Goal: Task Accomplishment & Management: Use online tool/utility

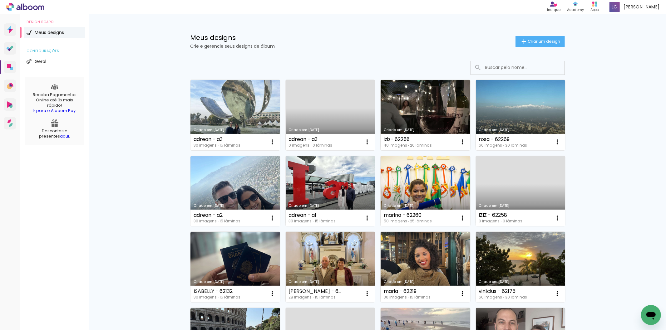
click at [196, 108] on link "Criado em [DATE]" at bounding box center [235, 115] width 90 height 71
click at [549, 43] on span "Criar um design" at bounding box center [544, 41] width 32 height 4
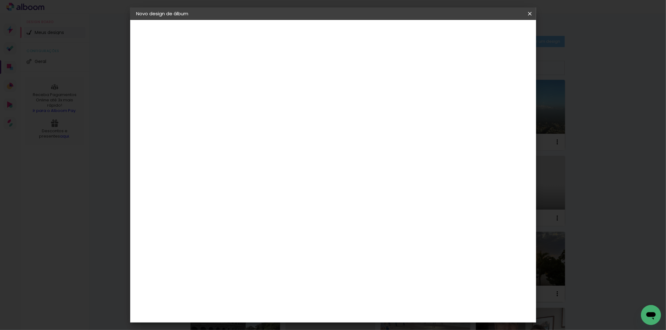
click at [0, 0] on div at bounding box center [0, 0] width 0 height 0
type input "a"
type input "adrean - a4"
type paper-input "adrean - a4"
click at [0, 0] on slot "Avançar" at bounding box center [0, 0] width 0 height 0
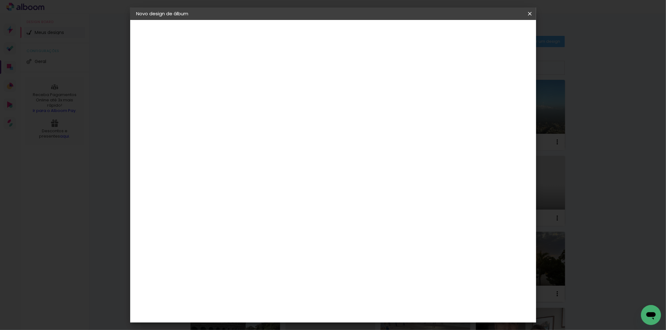
click at [355, 101] on paper-item "Tamanho Livre" at bounding box center [325, 95] width 60 height 14
click at [0, 0] on slot "Avançar" at bounding box center [0, 0] width 0 height 0
click at [367, 259] on input "60" at bounding box center [367, 259] width 16 height 9
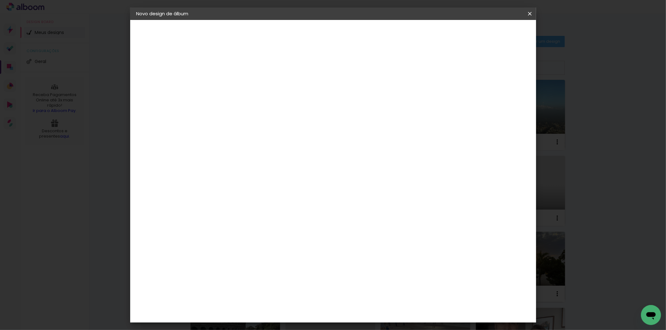
type input "40,6"
type paper-input "40,6"
click at [221, 204] on input "30" at bounding box center [218, 206] width 16 height 9
type input "20,3"
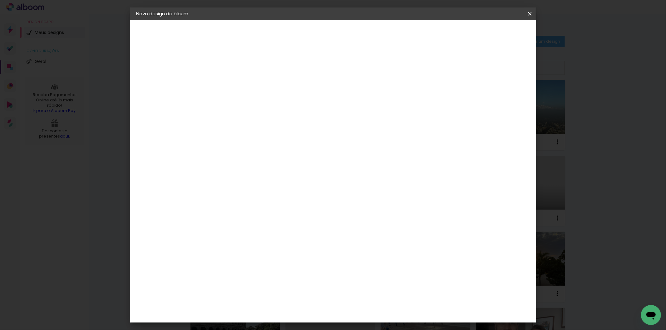
type paper-input "20,3"
type input "4"
type paper-input "4"
click at [498, 96] on input "4" at bounding box center [494, 94] width 11 height 9
type input "3"
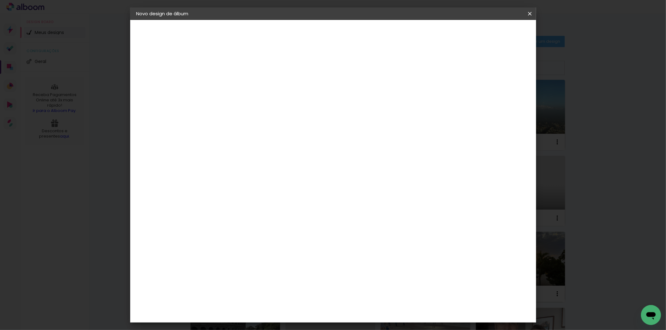
type paper-input "3"
click at [498, 96] on input "3" at bounding box center [495, 94] width 11 height 9
type input "2"
type paper-input "2"
click at [501, 96] on input "2" at bounding box center [496, 94] width 11 height 9
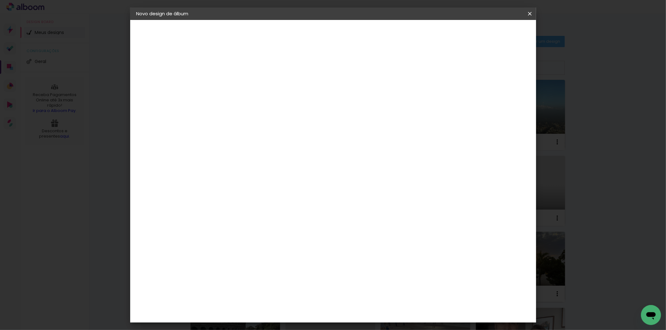
click at [496, 36] on paper-button "Iniciar design" at bounding box center [476, 33] width 41 height 11
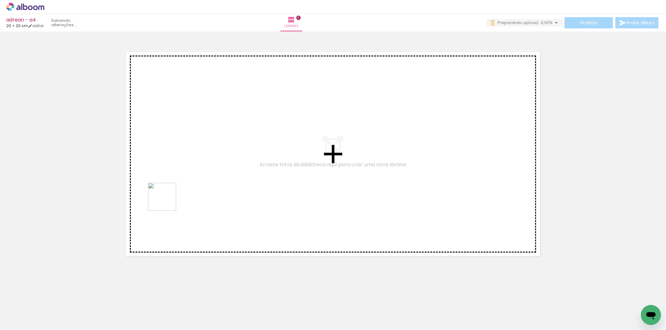
drag, startPoint x: 67, startPoint y: 308, endPoint x: 167, endPoint y: 202, distance: 146.0
click at [167, 202] on quentale-workspace at bounding box center [333, 165] width 666 height 330
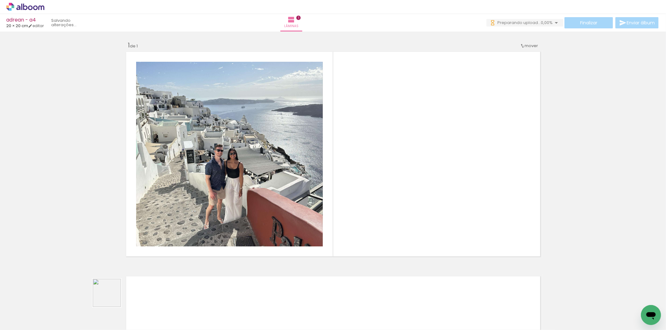
drag, startPoint x: 96, startPoint y: 316, endPoint x: 298, endPoint y: 210, distance: 228.9
click at [283, 217] on quentale-workspace at bounding box center [333, 165] width 666 height 330
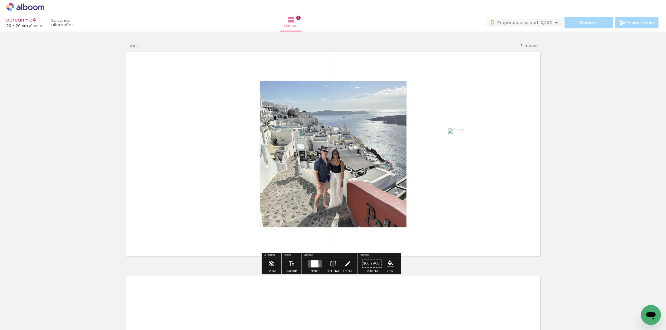
click at [318, 266] on quentale-layouter at bounding box center [315, 263] width 14 height 7
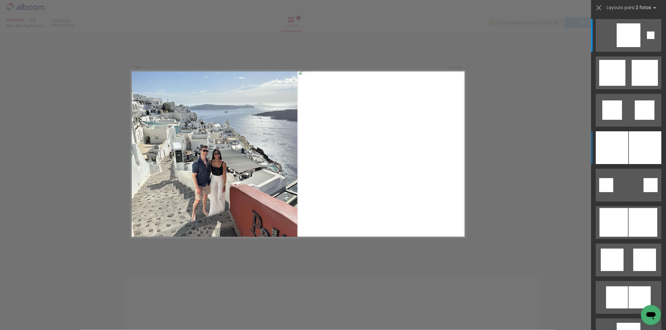
click at [647, 139] on div at bounding box center [645, 147] width 32 height 33
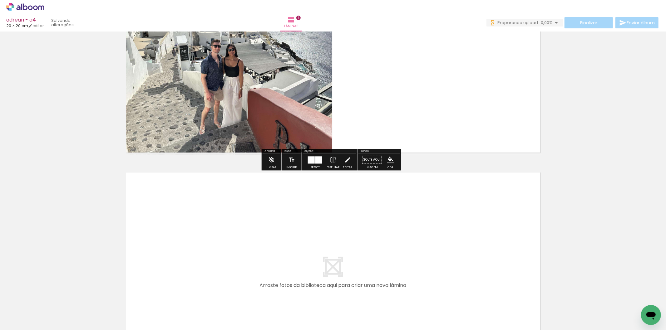
drag, startPoint x: 136, startPoint y: 301, endPoint x: 198, endPoint y: 244, distance: 84.4
click at [198, 244] on quentale-workspace at bounding box center [333, 165] width 666 height 330
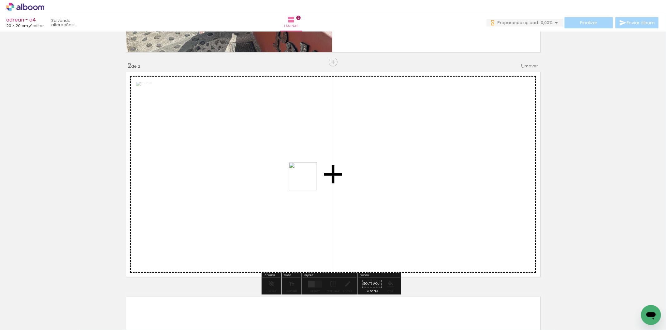
scroll to position [217, 0]
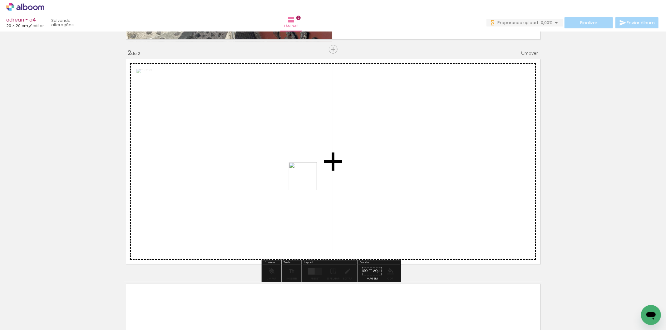
drag, startPoint x: 173, startPoint y: 319, endPoint x: 288, endPoint y: 236, distance: 142.4
click at [344, 161] on quentale-workspace at bounding box center [333, 165] width 666 height 330
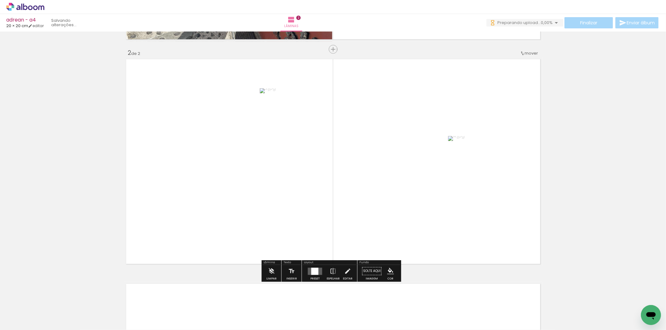
click at [319, 273] on quentale-layouter at bounding box center [315, 271] width 14 height 7
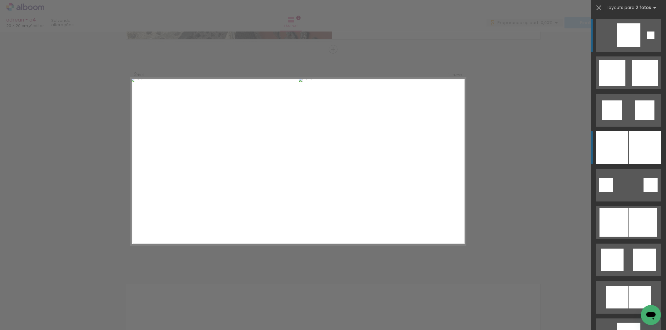
click at [603, 144] on div at bounding box center [612, 147] width 32 height 33
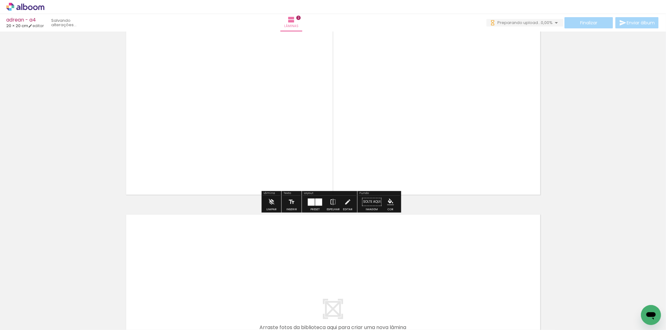
drag, startPoint x: 205, startPoint y: 301, endPoint x: 237, endPoint y: 295, distance: 32.3
click at [211, 286] on quentale-workspace at bounding box center [333, 165] width 666 height 330
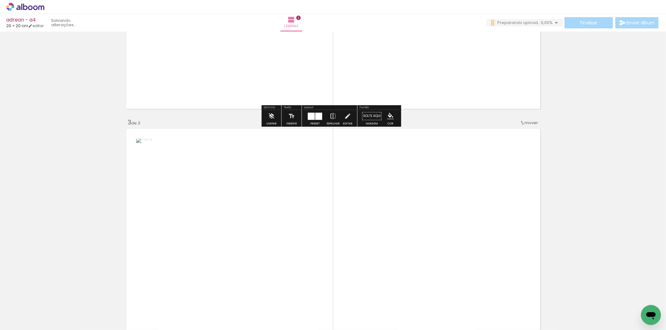
scroll to position [442, 0]
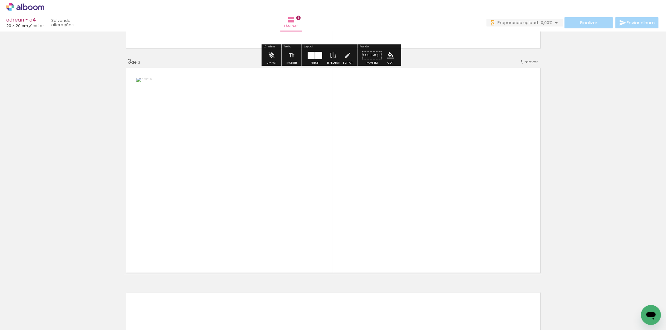
drag, startPoint x: 244, startPoint y: 298, endPoint x: 330, endPoint y: 229, distance: 110.3
click at [257, 280] on quentale-workspace at bounding box center [333, 165] width 666 height 330
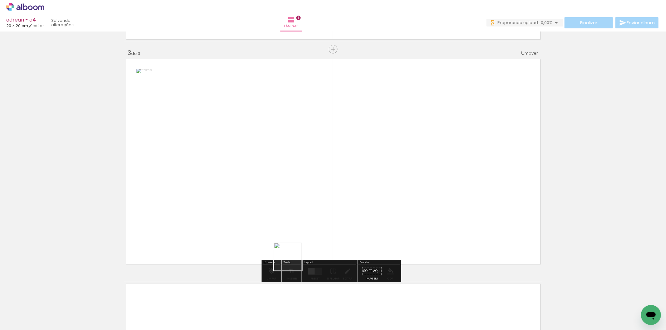
drag, startPoint x: 293, startPoint y: 262, endPoint x: 322, endPoint y: 244, distance: 34.2
click at [316, 247] on quentale-workspace at bounding box center [333, 165] width 666 height 330
click at [316, 270] on div at bounding box center [314, 271] width 7 height 7
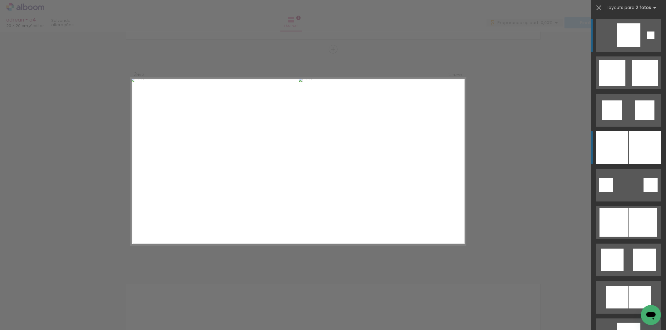
click at [631, 152] on div at bounding box center [645, 147] width 32 height 33
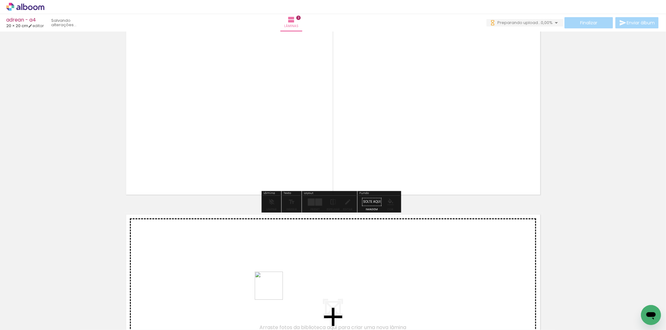
drag, startPoint x: 273, startPoint y: 309, endPoint x: 297, endPoint y: 307, distance: 24.1
click at [277, 279] on quentale-workspace at bounding box center [333, 165] width 666 height 330
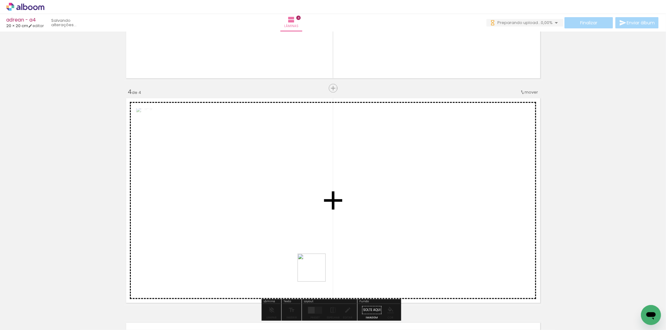
drag, startPoint x: 316, startPoint y: 273, endPoint x: 322, endPoint y: 227, distance: 46.2
click at [317, 214] on quentale-workspace at bounding box center [333, 165] width 666 height 330
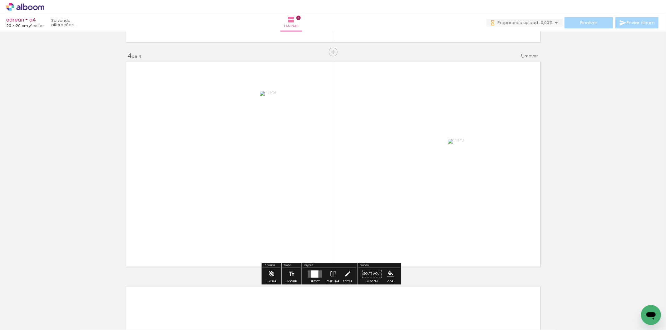
scroll to position [667, 0]
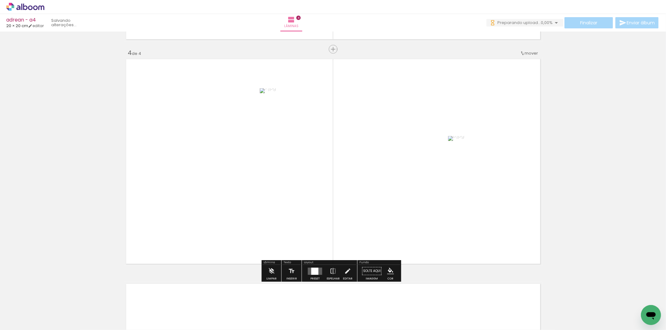
click at [311, 276] on div at bounding box center [315, 271] width 17 height 12
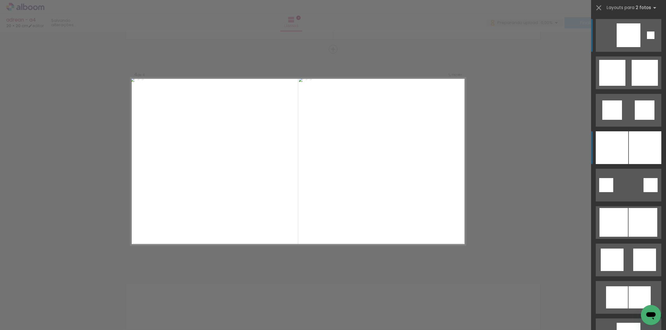
click at [604, 141] on div at bounding box center [612, 147] width 32 height 33
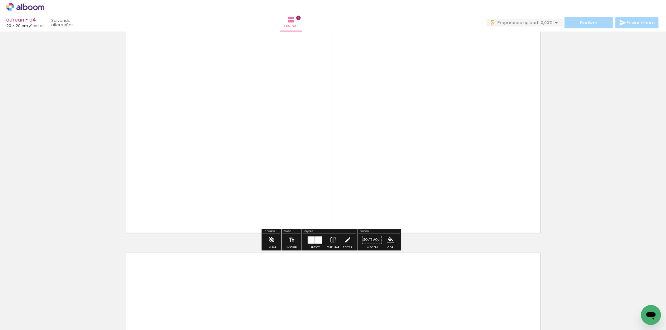
scroll to position [771, 0]
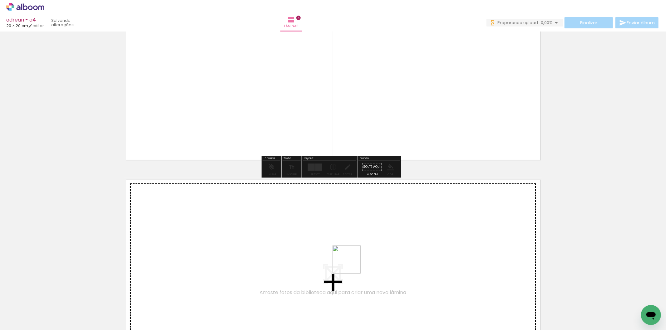
drag, startPoint x: 333, startPoint y: 302, endPoint x: 379, endPoint y: 292, distance: 47.0
click at [360, 259] on quentale-workspace at bounding box center [333, 165] width 666 height 330
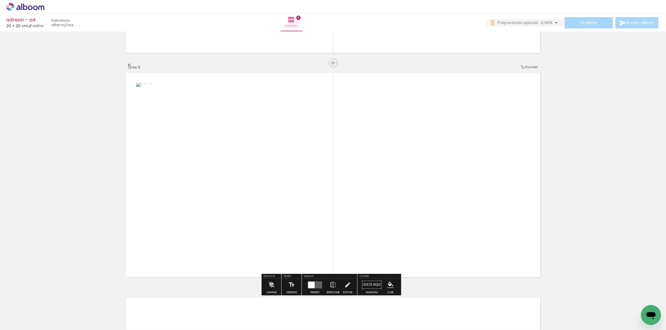
drag, startPoint x: 382, startPoint y: 296, endPoint x: 380, endPoint y: 246, distance: 50.3
click at [382, 251] on quentale-workspace at bounding box center [333, 165] width 666 height 330
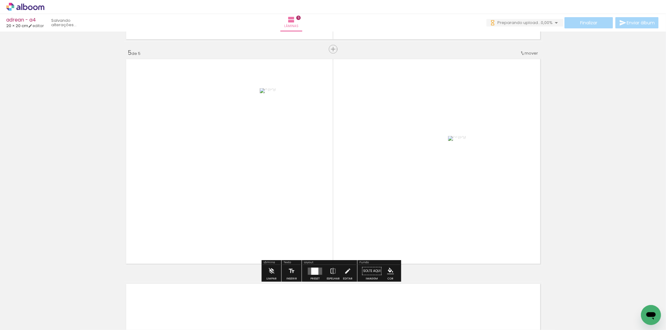
click at [317, 271] on quentale-layouter at bounding box center [315, 271] width 14 height 7
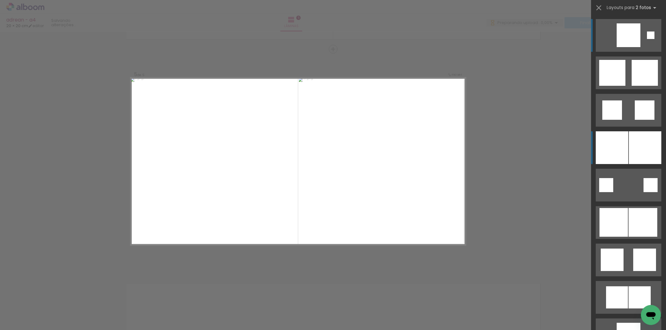
click at [596, 155] on div at bounding box center [612, 147] width 32 height 33
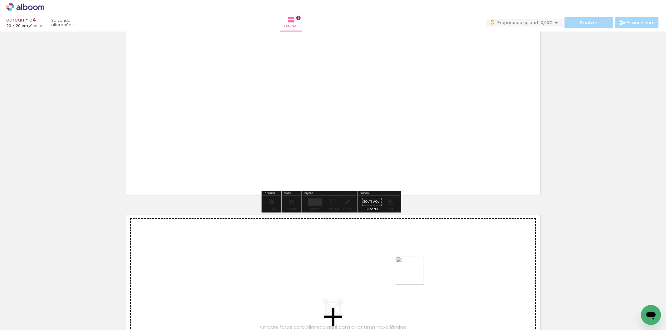
drag, startPoint x: 415, startPoint y: 276, endPoint x: 455, endPoint y: 314, distance: 56.1
click at [417, 265] on quentale-workspace at bounding box center [333, 165] width 666 height 330
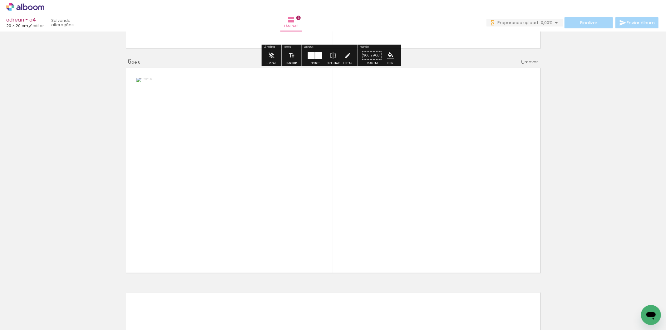
drag, startPoint x: 440, startPoint y: 234, endPoint x: 369, endPoint y: 228, distance: 71.5
click at [426, 202] on quentale-workspace at bounding box center [333, 165] width 666 height 330
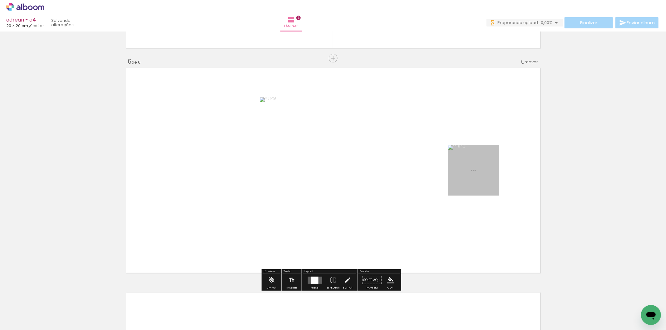
scroll to position [1116, 0]
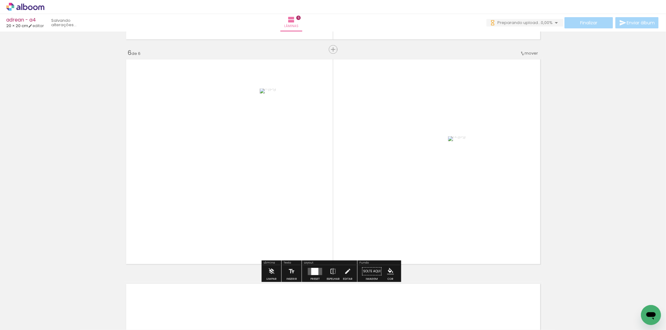
click at [303, 270] on div "Preset Espelhar Editar" at bounding box center [329, 273] width 53 height 16
click at [308, 272] on quentale-layouter at bounding box center [315, 271] width 14 height 7
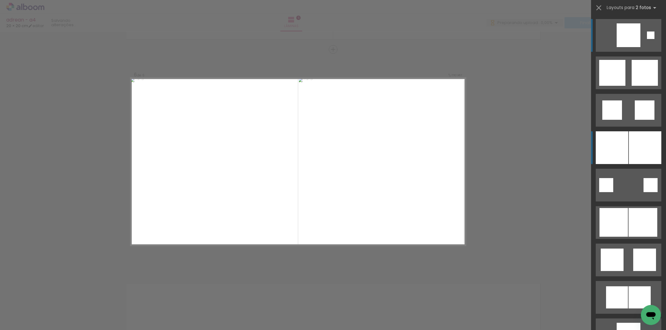
click at [614, 139] on div at bounding box center [612, 147] width 32 height 33
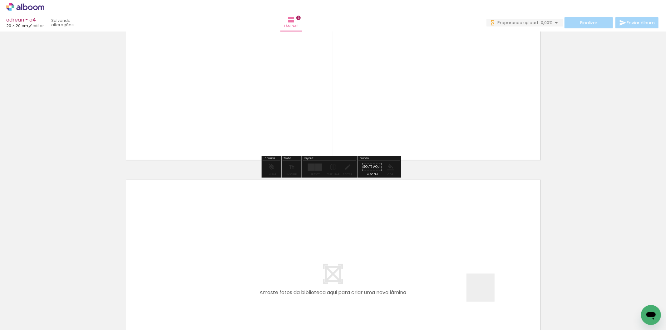
drag, startPoint x: 486, startPoint y: 298, endPoint x: 507, endPoint y: 292, distance: 21.8
click at [479, 272] on quentale-workspace at bounding box center [333, 165] width 666 height 330
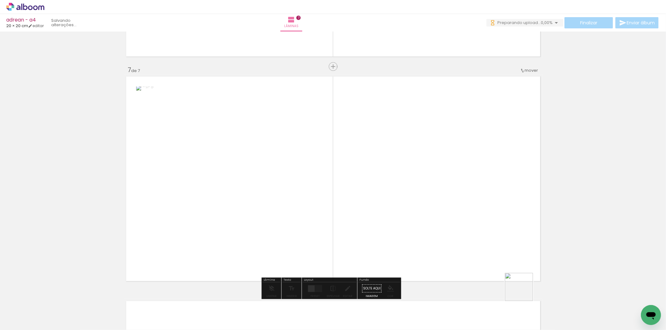
scroll to position [1341, 0]
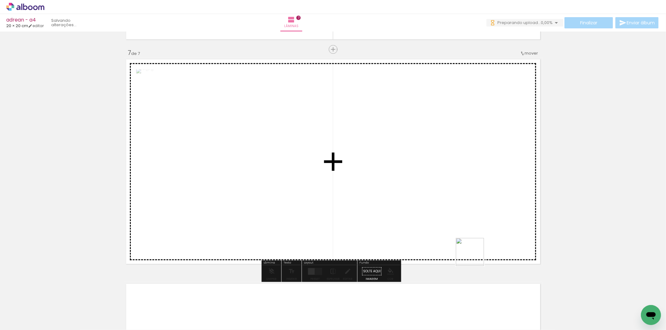
drag, startPoint x: 524, startPoint y: 292, endPoint x: 353, endPoint y: 245, distance: 176.9
click at [394, 228] on quentale-workspace at bounding box center [333, 165] width 666 height 330
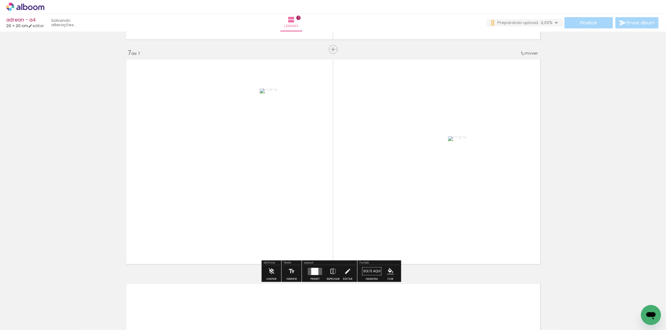
click at [307, 272] on div at bounding box center [315, 271] width 17 height 12
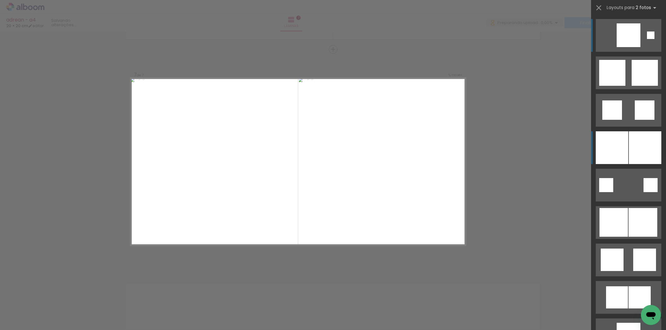
click at [647, 148] on div at bounding box center [645, 147] width 32 height 33
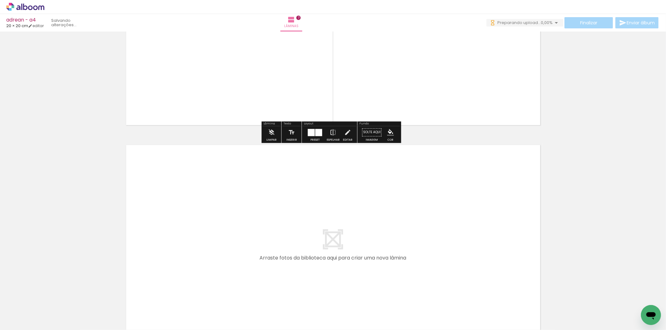
drag, startPoint x: 561, startPoint y: 299, endPoint x: 574, endPoint y: 292, distance: 14.3
click at [439, 257] on quentale-workspace at bounding box center [333, 165] width 666 height 330
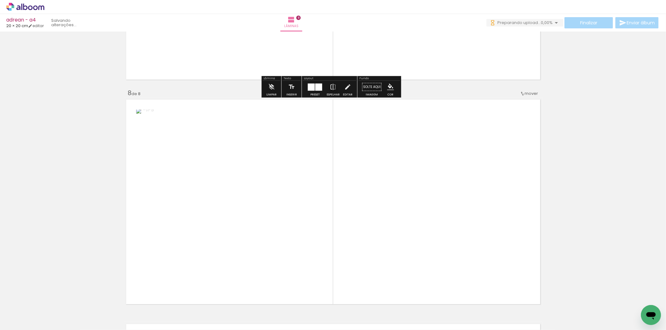
scroll to position [1566, 0]
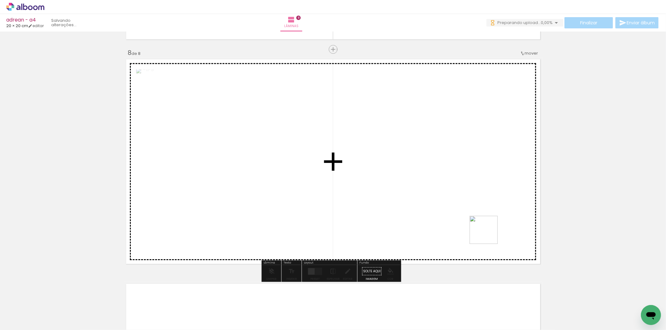
drag, startPoint x: 575, startPoint y: 292, endPoint x: 409, endPoint y: 240, distance: 173.9
click at [436, 224] on quentale-workspace at bounding box center [333, 165] width 666 height 330
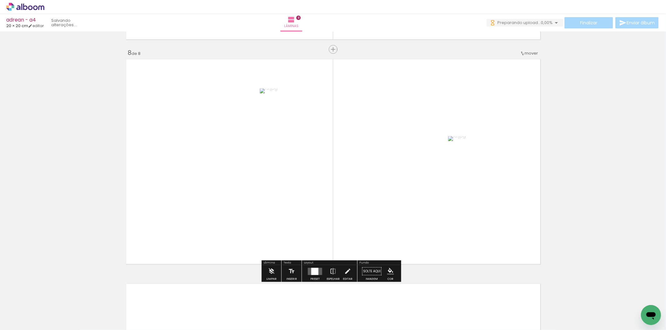
click at [314, 272] on div at bounding box center [314, 271] width 7 height 7
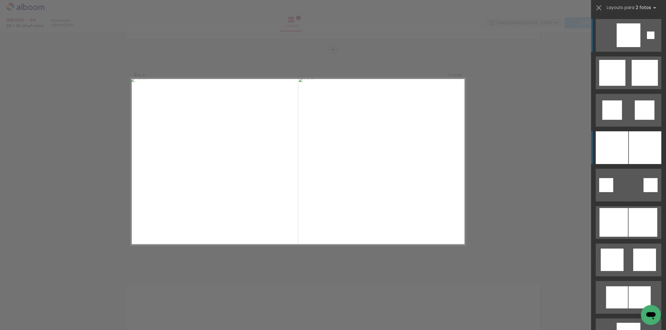
click at [599, 146] on div at bounding box center [612, 147] width 32 height 33
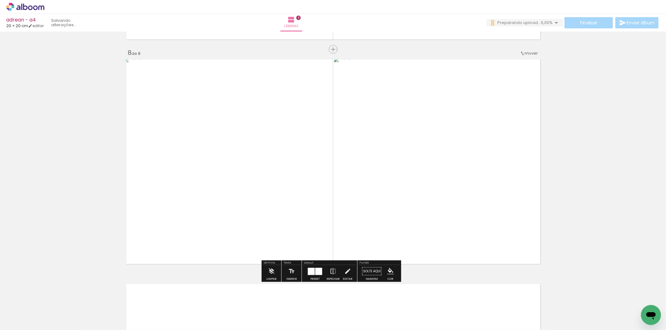
scroll to position [0, 229]
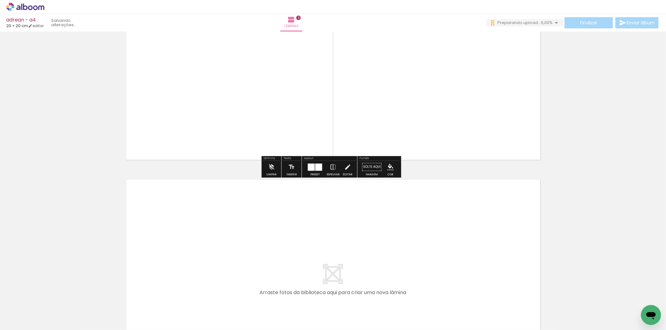
drag, startPoint x: 394, startPoint y: 303, endPoint x: 411, endPoint y: 297, distance: 18.6
click at [405, 250] on quentale-workspace at bounding box center [333, 165] width 666 height 330
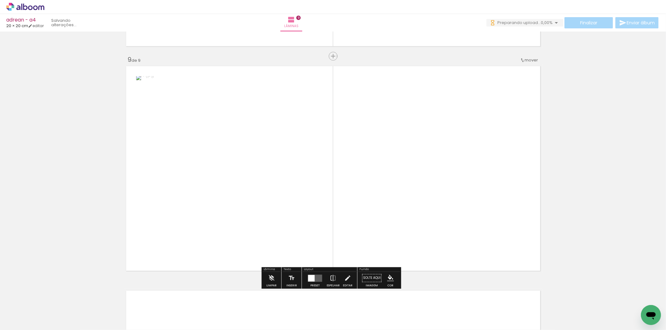
scroll to position [1791, 0]
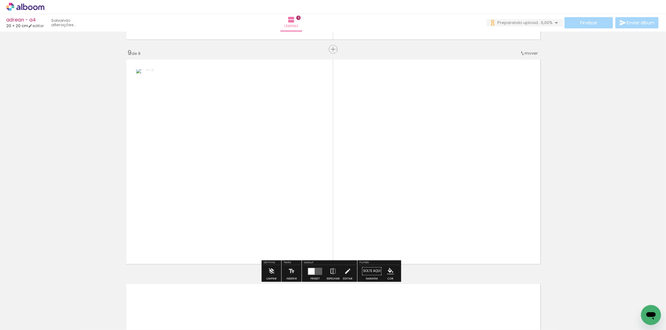
drag, startPoint x: 430, startPoint y: 306, endPoint x: 337, endPoint y: 260, distance: 104.3
click at [427, 196] on quentale-workspace at bounding box center [333, 165] width 666 height 330
click at [314, 276] on div at bounding box center [315, 271] width 17 height 12
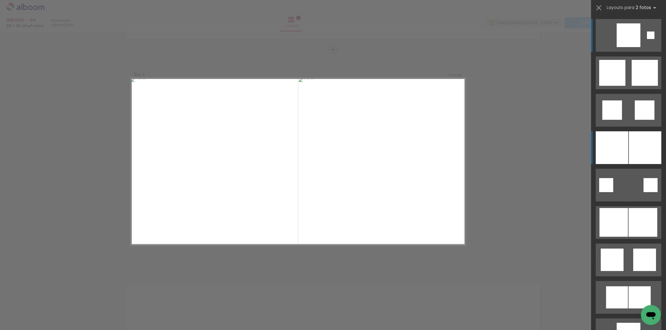
click at [629, 149] on div at bounding box center [645, 147] width 32 height 33
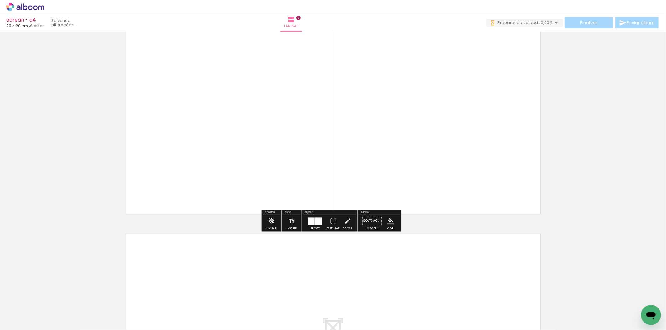
scroll to position [1895, 0]
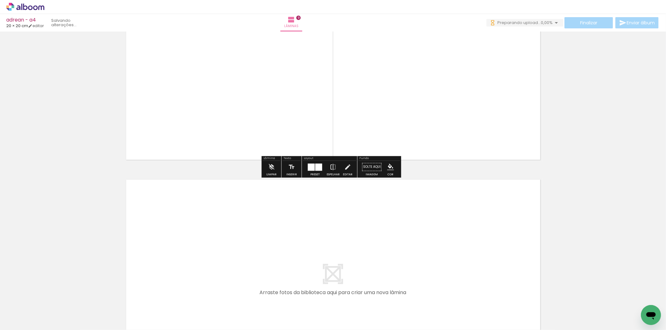
drag, startPoint x: 466, startPoint y: 276, endPoint x: 465, endPoint y: 305, distance: 29.0
click at [465, 298] on quentale-workspace at bounding box center [333, 165] width 666 height 330
drag, startPoint x: 473, startPoint y: 295, endPoint x: 490, endPoint y: 299, distance: 18.2
click at [476, 260] on quentale-workspace at bounding box center [333, 165] width 666 height 330
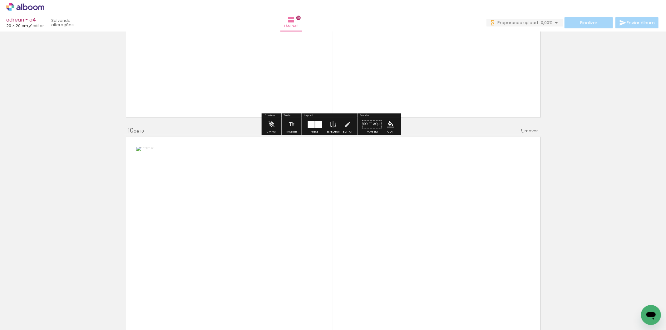
drag, startPoint x: 469, startPoint y: 254, endPoint x: 378, endPoint y: 243, distance: 91.2
click at [453, 226] on quentale-workspace at bounding box center [333, 165] width 666 height 330
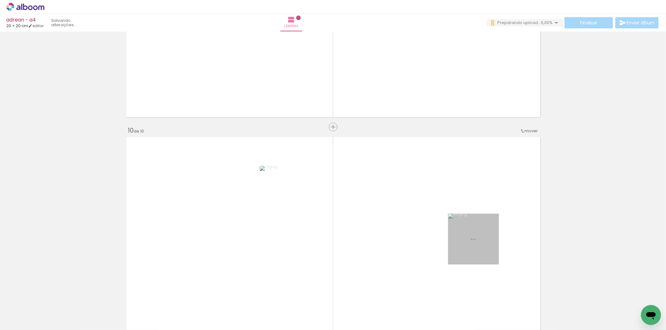
scroll to position [2016, 0]
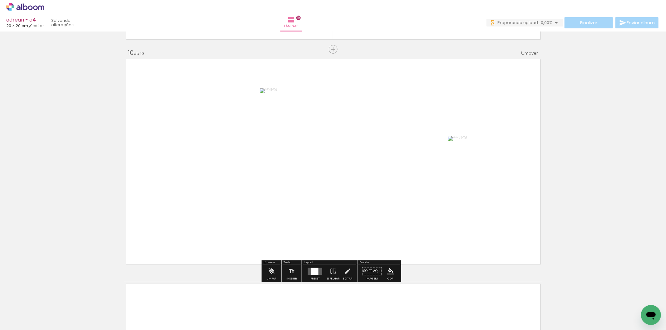
click at [316, 273] on div at bounding box center [314, 271] width 7 height 7
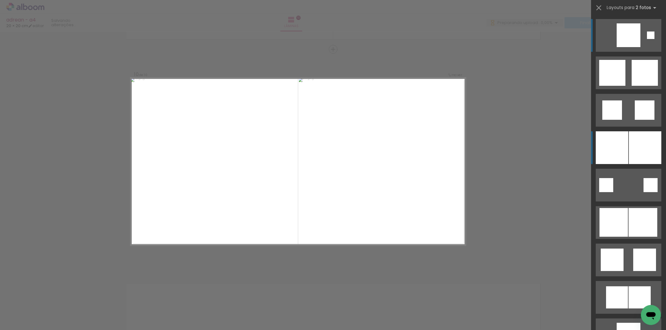
click at [613, 145] on div at bounding box center [612, 147] width 32 height 33
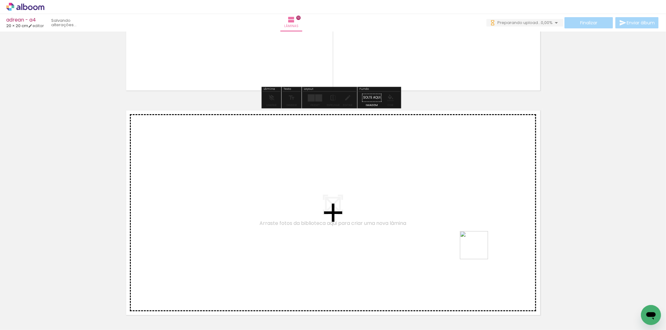
drag, startPoint x: 535, startPoint y: 313, endPoint x: 455, endPoint y: 227, distance: 118.0
click at [455, 227] on quentale-workspace at bounding box center [333, 165] width 666 height 330
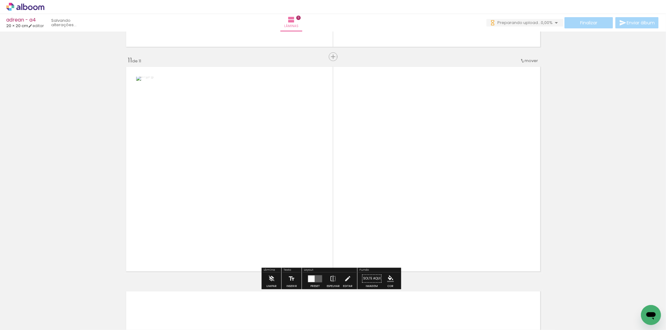
scroll to position [2240, 0]
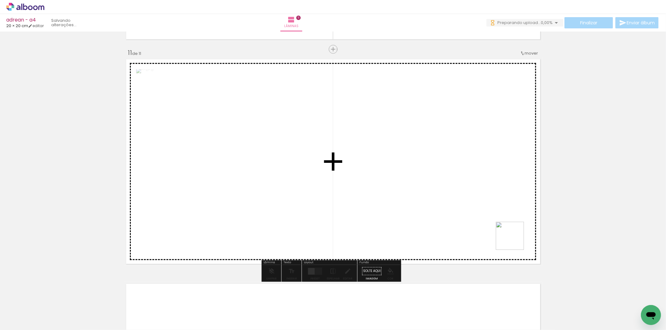
drag, startPoint x: 568, startPoint y: 306, endPoint x: 404, endPoint y: 204, distance: 193.4
click at [418, 181] on quentale-workspace at bounding box center [333, 165] width 666 height 330
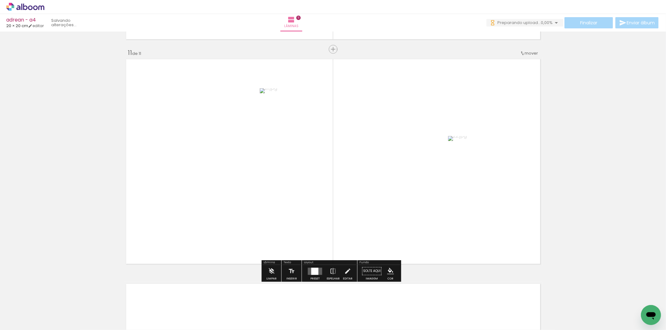
click at [314, 272] on div at bounding box center [314, 271] width 7 height 7
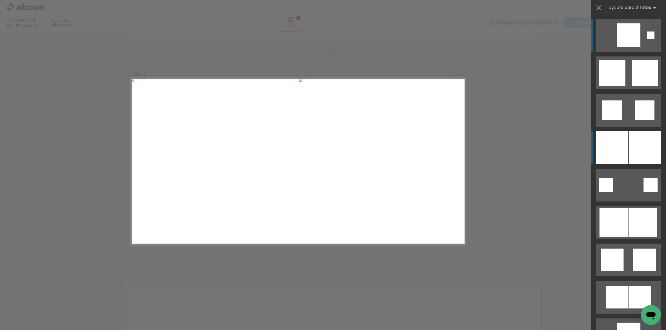
drag, startPoint x: 627, startPoint y: 133, endPoint x: 611, endPoint y: 148, distance: 22.3
click at [629, 133] on div at bounding box center [645, 147] width 32 height 33
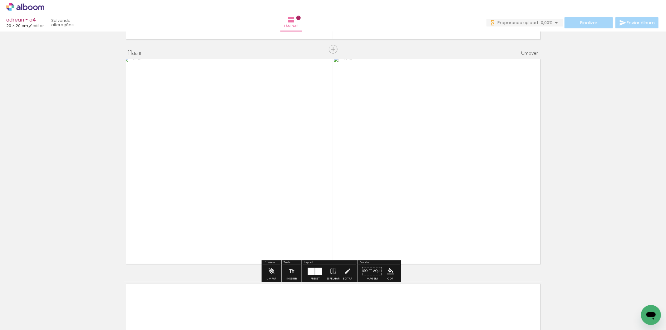
scroll to position [0, 436]
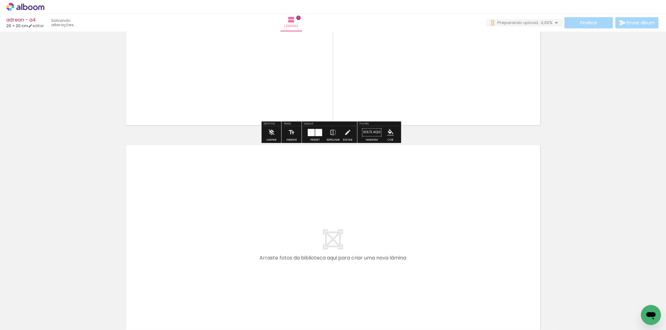
drag, startPoint x: 401, startPoint y: 304, endPoint x: 444, endPoint y: 300, distance: 43.2
click at [402, 283] on quentale-workspace at bounding box center [333, 165] width 666 height 330
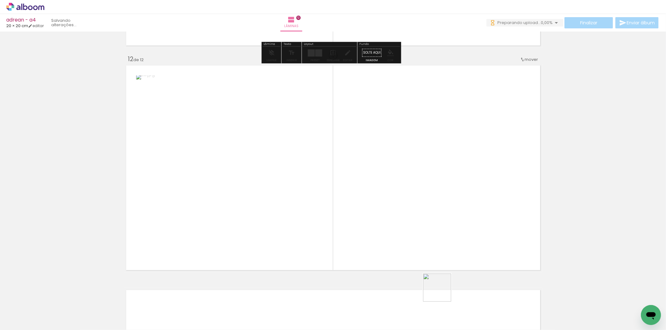
drag, startPoint x: 442, startPoint y: 293, endPoint x: 360, endPoint y: 247, distance: 93.5
click at [415, 226] on quentale-workspace at bounding box center [333, 165] width 666 height 330
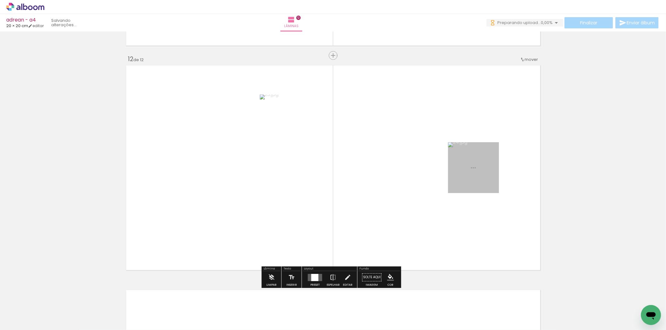
scroll to position [2465, 0]
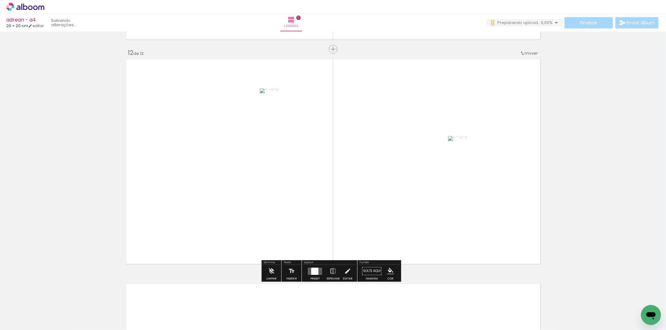
drag, startPoint x: 322, startPoint y: 264, endPoint x: 305, endPoint y: 270, distance: 18.7
click at [308, 269] on div "Layout Preset Espelhar Editar" at bounding box center [329, 271] width 55 height 22
drag, startPoint x: 305, startPoint y: 270, endPoint x: 323, endPoint y: 266, distance: 18.4
click at [308, 270] on div at bounding box center [315, 271] width 17 height 12
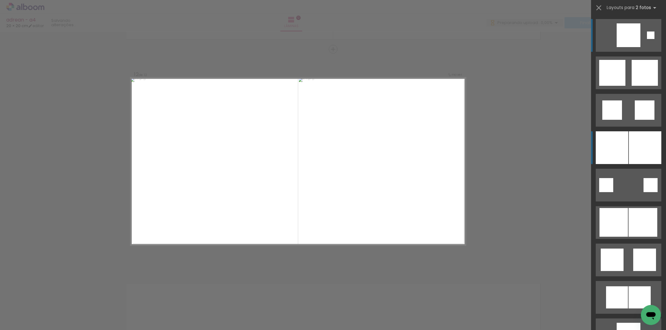
click at [632, 145] on div at bounding box center [645, 147] width 32 height 33
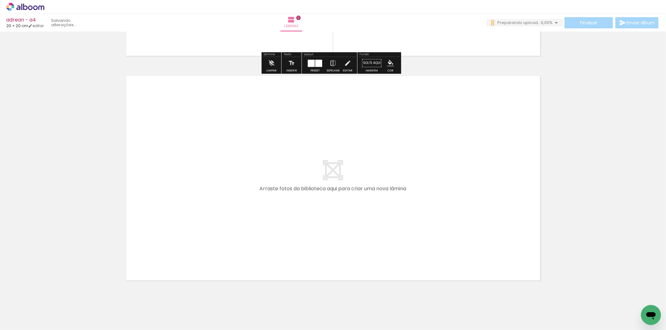
drag, startPoint x: 470, startPoint y: 316, endPoint x: 487, endPoint y: 290, distance: 31.5
click at [470, 269] on quentale-workspace at bounding box center [333, 165] width 666 height 330
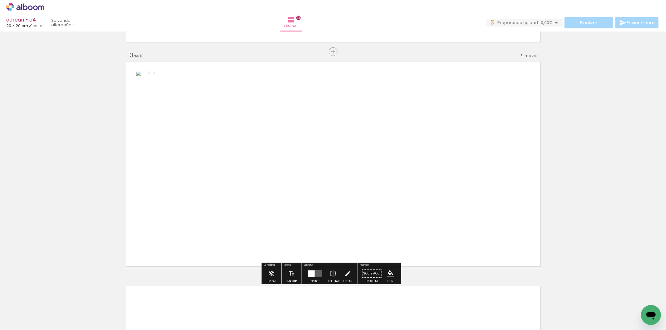
scroll to position [2690, 0]
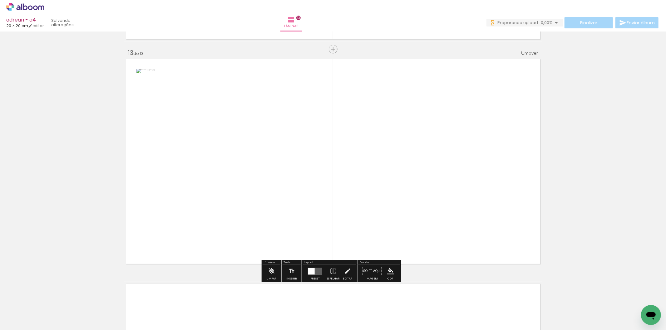
drag
click at [451, 223] on quentale-workspace at bounding box center [333, 165] width 666 height 330
click at [311, 273] on div at bounding box center [314, 271] width 7 height 7
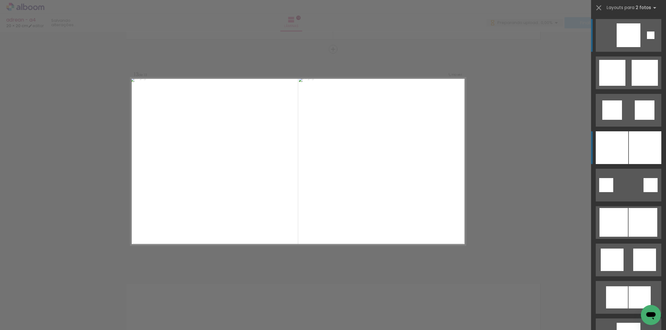
click at [644, 147] on div at bounding box center [645, 147] width 32 height 33
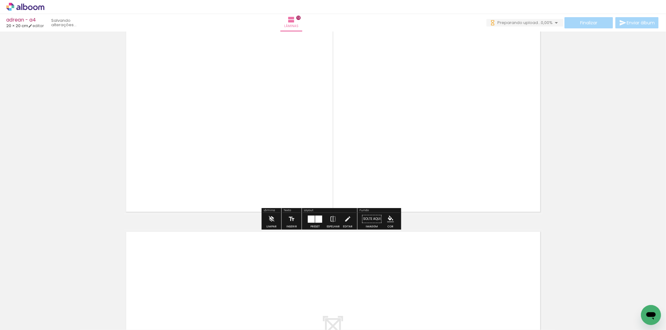
scroll to position [2794, 0]
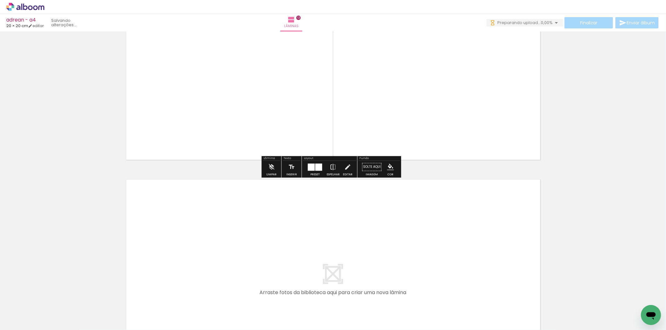
click at [472, 265] on quentale-workspace at bounding box center [333, 165] width 666 height 330
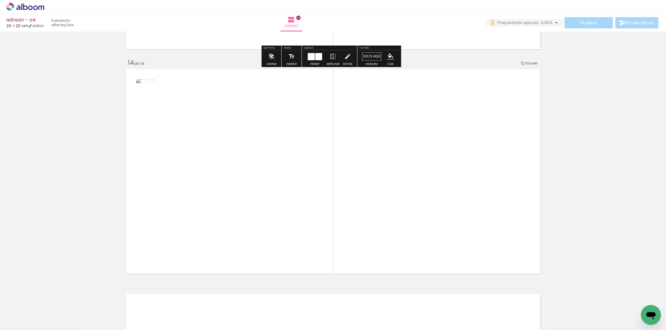
scroll to position [2915, 0]
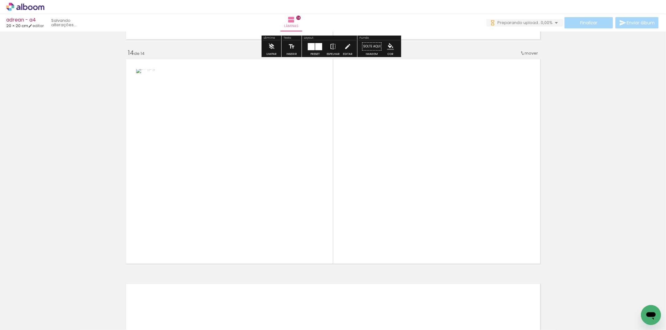
click at [372, 229] on quentale-workspace at bounding box center [333, 165] width 666 height 330
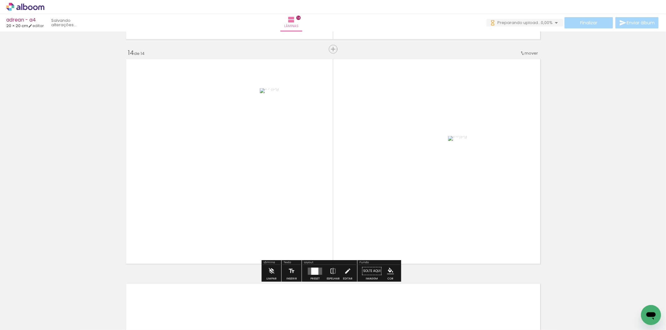
click at [316, 275] on div at bounding box center [314, 271] width 7 height 7
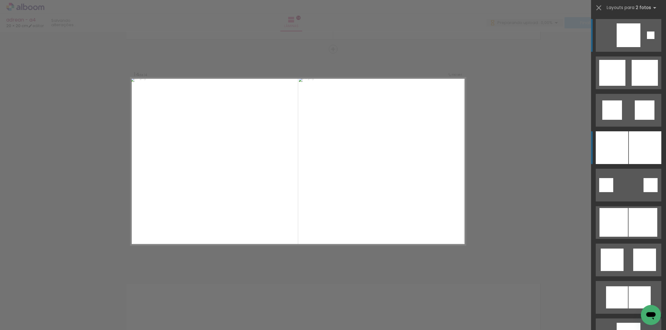
click at [596, 151] on div at bounding box center [612, 147] width 32 height 33
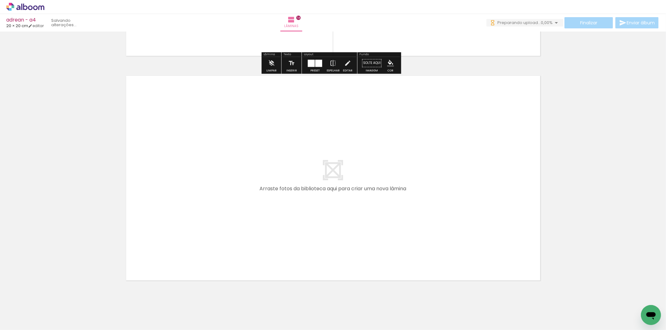
click at [416, 229] on quentale-workspace at bounding box center [333, 165] width 666 height 330
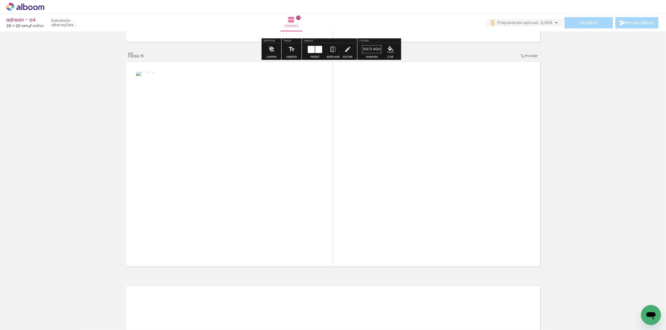
scroll to position [3140, 0]
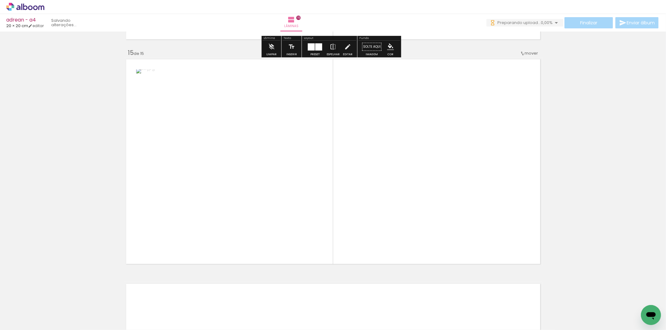
click at [430, 169] on quentale-workspace at bounding box center [333, 165] width 666 height 330
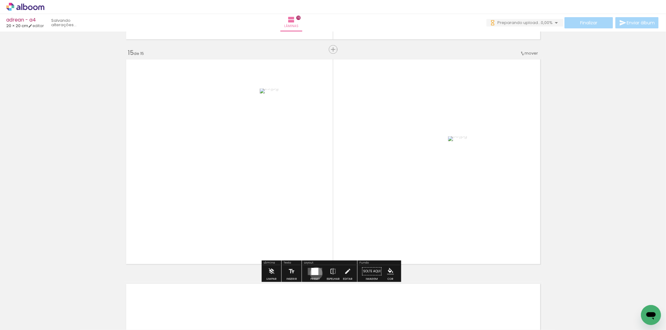
click at [315, 273] on div at bounding box center [314, 271] width 7 height 7
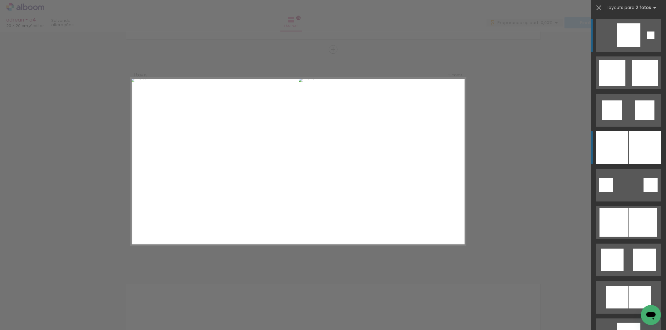
click at [616, 144] on div at bounding box center [612, 147] width 32 height 33
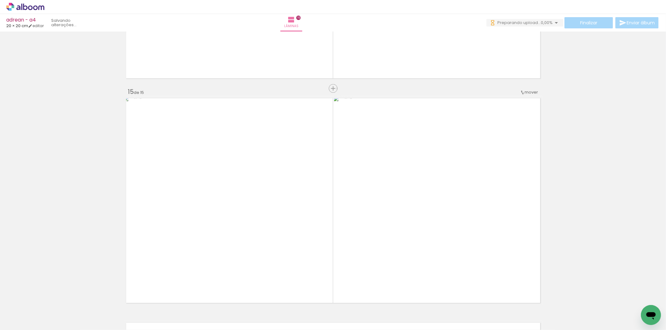
scroll to position [3105, 0]
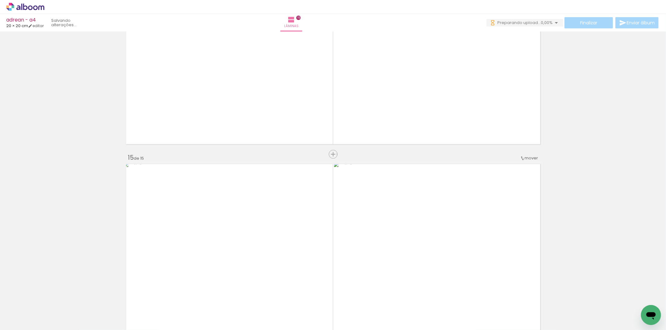
drag, startPoint x: 419, startPoint y: 260, endPoint x: 425, endPoint y: 242, distance: 19.4
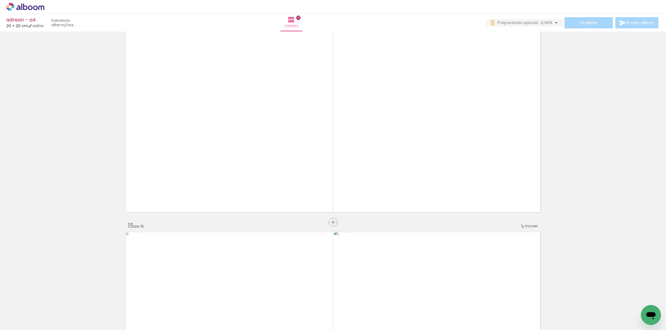
drag, startPoint x: 425, startPoint y: 242, endPoint x: 556, endPoint y: 134, distance: 169.5
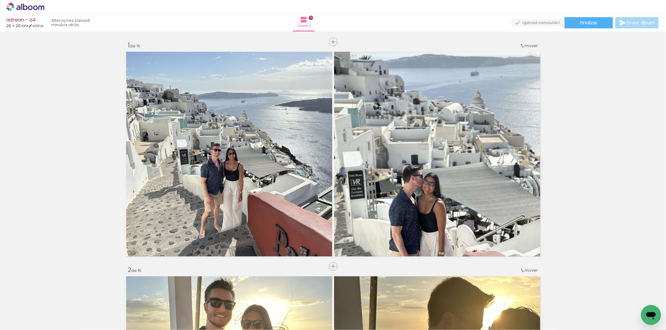
scroll to position [0, 436]
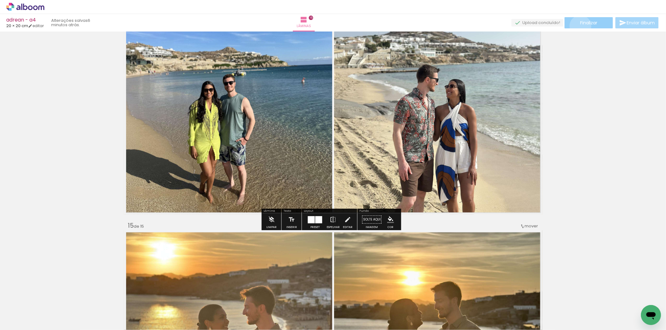
click at [578, 26] on paper-button "Finalizar" at bounding box center [588, 22] width 48 height 11
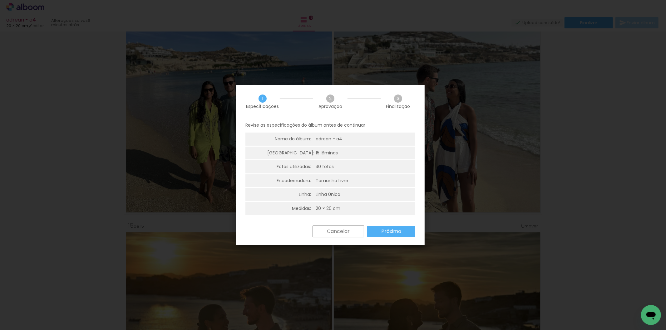
click at [394, 235] on paper-button "Próximo" at bounding box center [391, 231] width 48 height 11
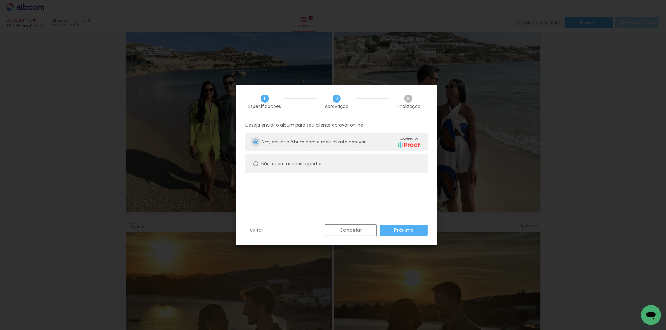
click at [361, 174] on paper-radio-group "Sim, enviar o álbum para o meu cliente aprovar powered by Não, quero apenas exp…" at bounding box center [336, 155] width 182 height 44
click at [354, 165] on paper-radio-button "Não, quero apenas exportar" at bounding box center [336, 164] width 182 height 19
type paper-radio-button "on"
click at [389, 230] on paper-button "Próximo" at bounding box center [404, 230] width 48 height 11
type input "Alta, 300 DPI"
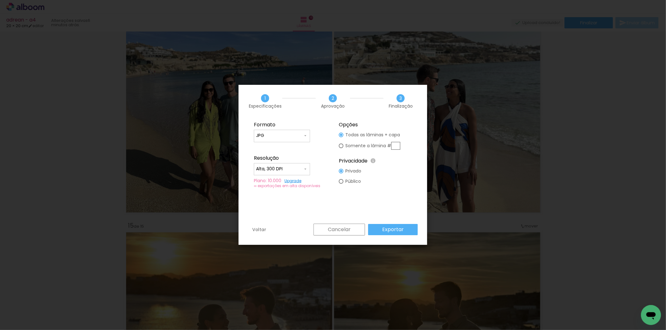
click at [0, 0] on slot "Exportar" at bounding box center [0, 0] width 0 height 0
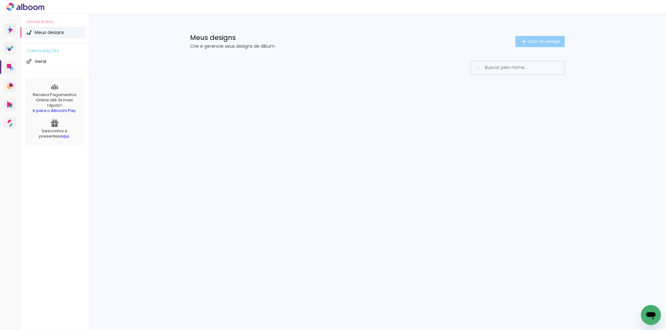
click at [532, 39] on span "Criar um design" at bounding box center [544, 41] width 32 height 4
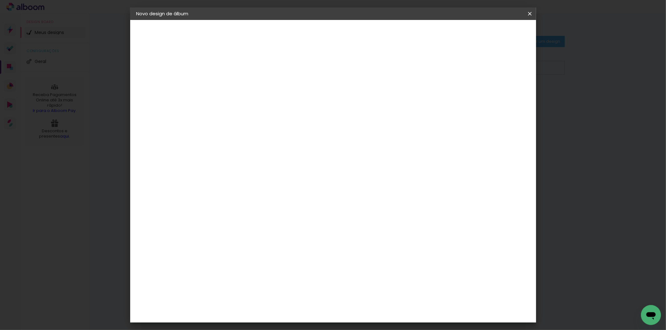
click at [239, 82] on input at bounding box center [239, 84] width 0 height 10
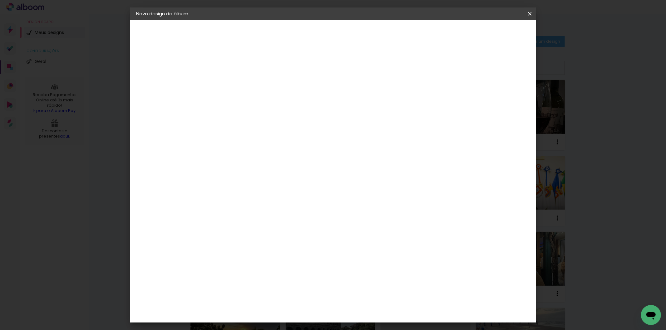
type input "adrean - a5"
type paper-input "adrean - a5"
click at [303, 28] on paper-button "Avançar" at bounding box center [287, 33] width 31 height 11
click at [355, 91] on paper-item "Tamanho Livre" at bounding box center [325, 95] width 60 height 14
click at [355, 38] on paper-button "Avançar" at bounding box center [340, 33] width 31 height 11
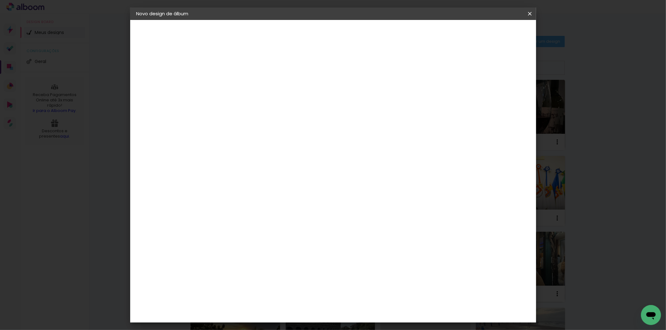
click at [370, 259] on input "60" at bounding box center [367, 259] width 16 height 9
type input "40,6"
type paper-input "40,6"
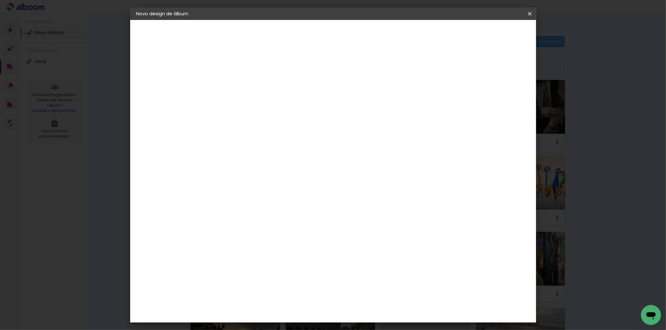
click at [227, 208] on div "cm" at bounding box center [230, 206] width 7 height 9
click at [223, 207] on input "30" at bounding box center [218, 206] width 16 height 9
type input "20,3"
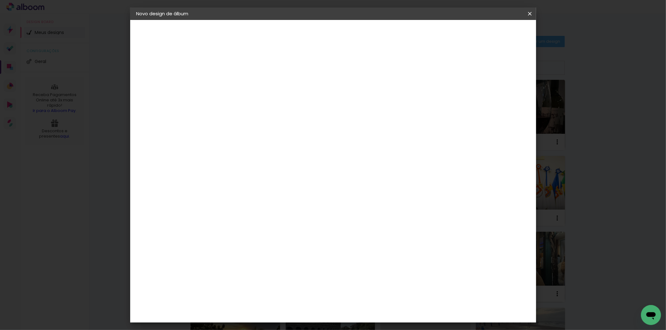
type paper-input "20,3"
click at [500, 96] on div "5" at bounding box center [499, 94] width 21 height 9
type input "4"
type paper-input "4"
click at [498, 96] on input "4" at bounding box center [495, 94] width 11 height 9
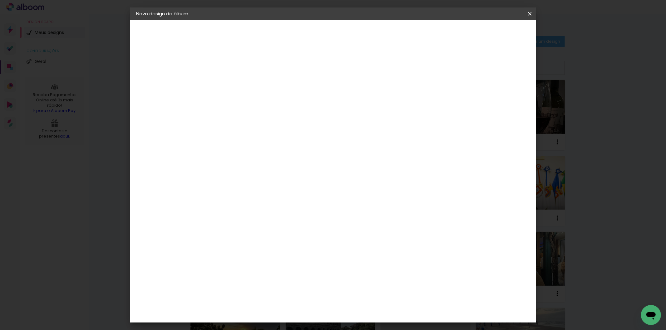
type input "3"
type paper-input "3"
click at [498, 96] on input "3" at bounding box center [495, 94] width 11 height 9
type input "2"
type paper-input "2"
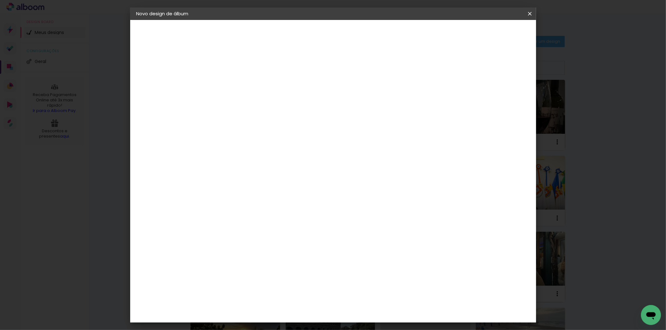
click at [498, 96] on input "2" at bounding box center [498, 94] width 11 height 9
click at [506, 40] on header "Tamanho livre Defina a largura, altura e sangria das lâminas. Voltar Iniciar de…" at bounding box center [358, 36] width 294 height 32
click at [490, 33] on span "Iniciar design" at bounding box center [476, 33] width 28 height 4
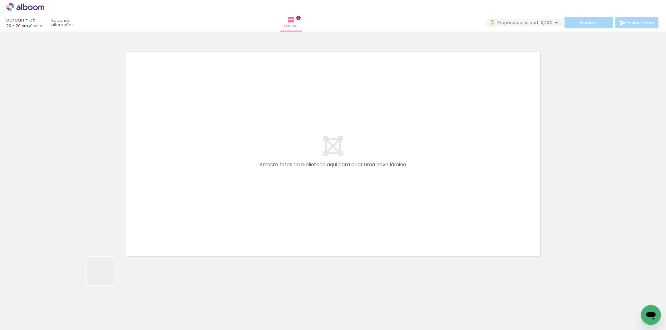
drag, startPoint x: 65, startPoint y: 309, endPoint x: 98, endPoint y: 320, distance: 34.7
click at [201, 208] on quentale-workspace at bounding box center [333, 165] width 666 height 330
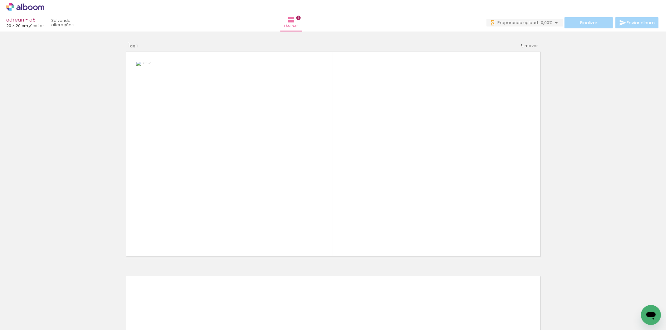
drag, startPoint x: 120, startPoint y: 296, endPoint x: 252, endPoint y: 224, distance: 150.0
click at [206, 234] on quentale-workspace at bounding box center [333, 165] width 666 height 330
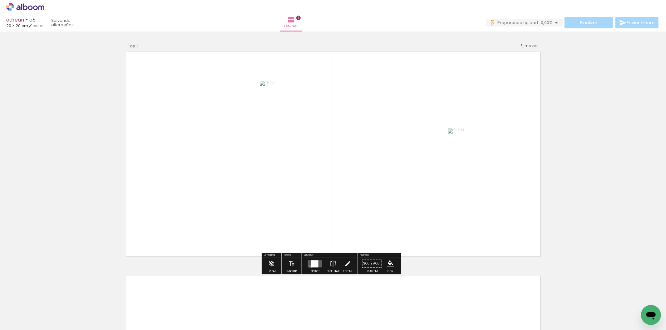
drag, startPoint x: 309, startPoint y: 267, endPoint x: 330, endPoint y: 259, distance: 21.8
click at [311, 267] on div at bounding box center [314, 263] width 7 height 7
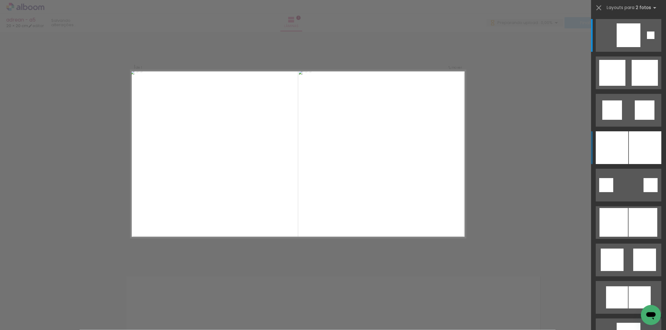
click at [605, 152] on div at bounding box center [612, 147] width 32 height 33
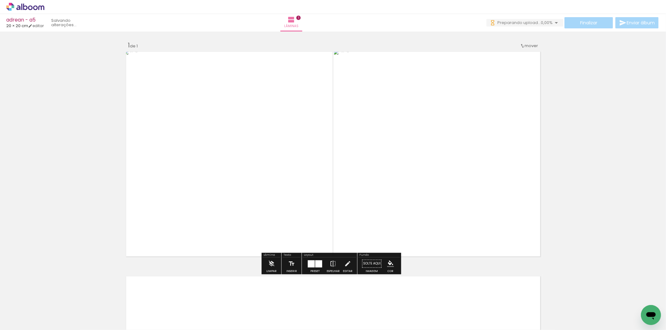
scroll to position [59, 0]
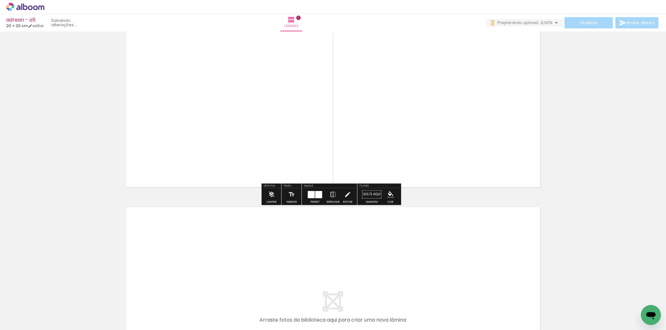
drag, startPoint x: 130, startPoint y: 311, endPoint x: 172, endPoint y: 272, distance: 57.2
click at [172, 272] on quentale-workspace at bounding box center [333, 165] width 666 height 330
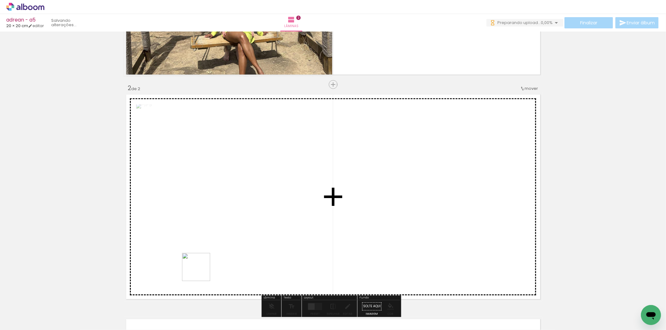
drag, startPoint x: 177, startPoint y: 302, endPoint x: 216, endPoint y: 276, distance: 47.4
click at [207, 268] on quentale-workspace at bounding box center [333, 165] width 666 height 330
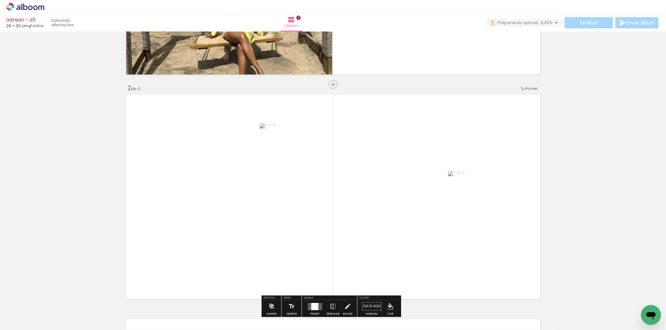
scroll to position [217, 0]
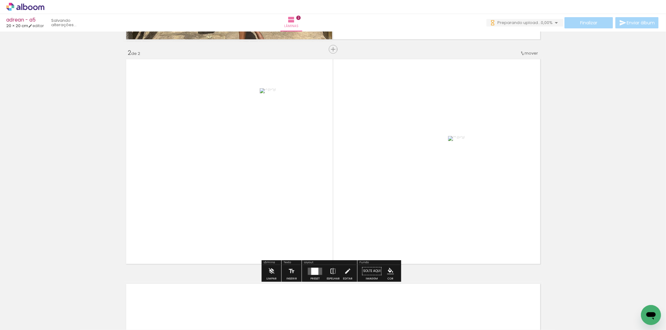
click at [325, 268] on paper-button "Espelhar" at bounding box center [333, 273] width 16 height 16
click at [327, 272] on paper-button "Espelhar" at bounding box center [333, 273] width 16 height 16
drag, startPoint x: 307, startPoint y: 272, endPoint x: 347, endPoint y: 262, distance: 41.6
click at [308, 272] on quentale-layouter at bounding box center [315, 271] width 14 height 7
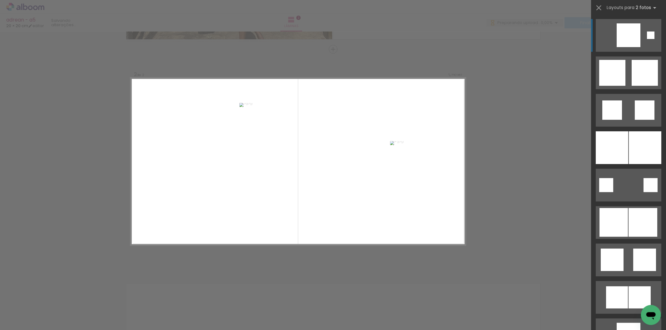
scroll to position [0, 0]
drag, startPoint x: 601, startPoint y: 145, endPoint x: 587, endPoint y: 148, distance: 14.4
click at [602, 145] on div at bounding box center [612, 147] width 32 height 33
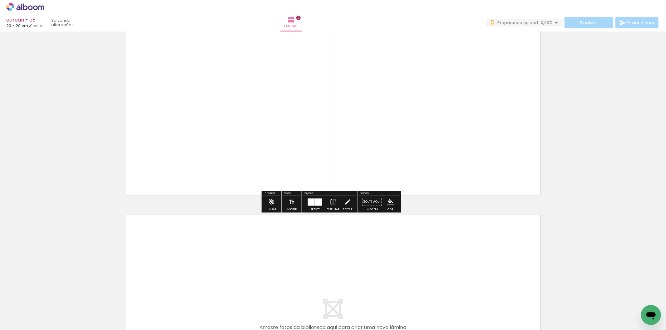
drag, startPoint x: 211, startPoint y: 302, endPoint x: 223, endPoint y: 305, distance: 12.0
click at [217, 279] on quentale-workspace at bounding box center [333, 165] width 666 height 330
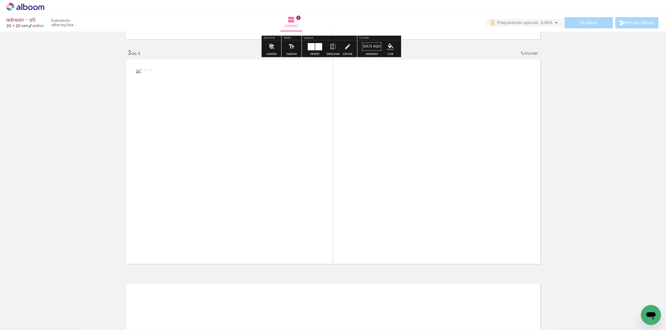
drag, startPoint x: 286, startPoint y: 244, endPoint x: 309, endPoint y: 240, distance: 23.9
click at [327, 208] on quentale-workspace at bounding box center [333, 165] width 666 height 330
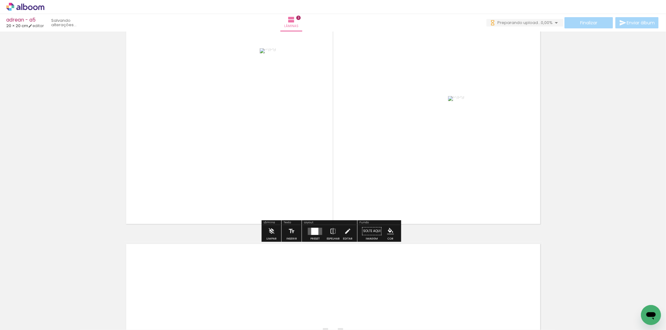
scroll to position [511, 0]
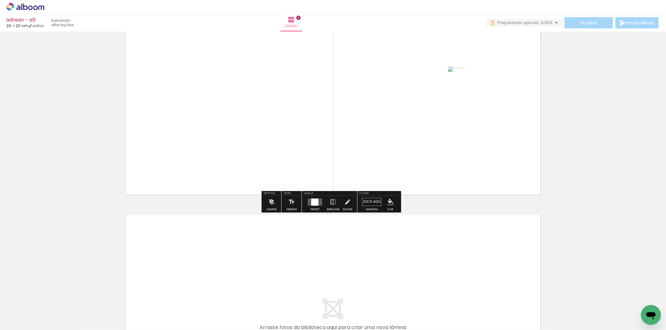
click at [320, 210] on paper-button "Preset" at bounding box center [315, 204] width 20 height 16
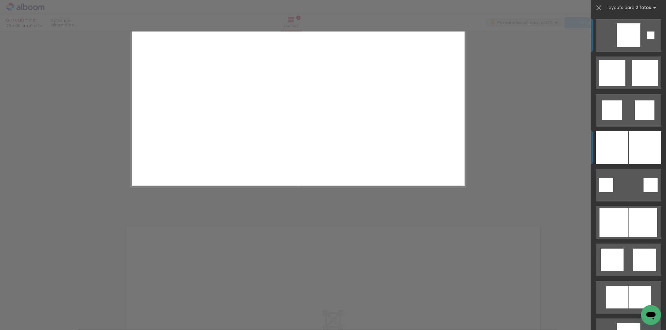
click at [639, 151] on div at bounding box center [645, 147] width 32 height 33
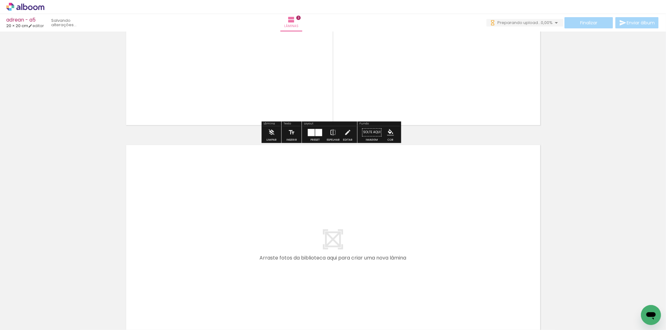
drag, startPoint x: 268, startPoint y: 307, endPoint x: 311, endPoint y: 306, distance: 43.4
click at [284, 273] on quentale-workspace at bounding box center [333, 165] width 666 height 330
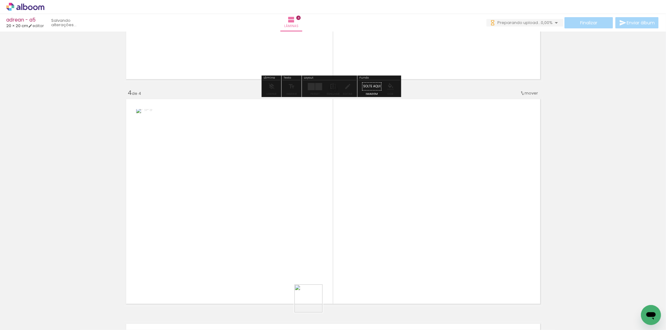
drag, startPoint x: 313, startPoint y: 303, endPoint x: 304, endPoint y: 259, distance: 45.8
click at [319, 242] on quentale-workspace at bounding box center [333, 165] width 666 height 330
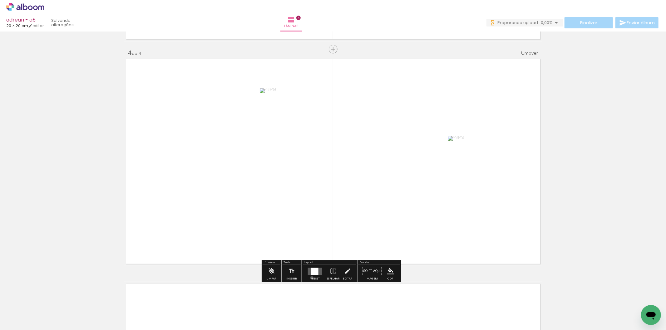
click at [310, 278] on div "Preset" at bounding box center [314, 279] width 9 height 3
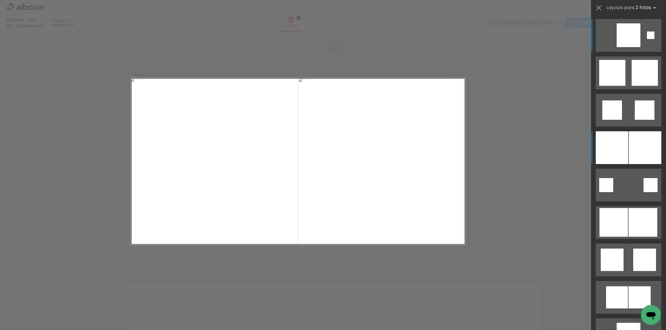
click at [622, 152] on div at bounding box center [612, 147] width 32 height 33
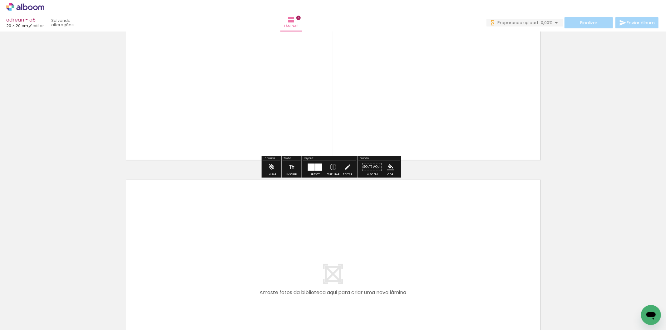
drag, startPoint x: 342, startPoint y: 316, endPoint x: 386, endPoint y: 311, distance: 44.0
click at [351, 282] on quentale-workspace at bounding box center [333, 165] width 666 height 330
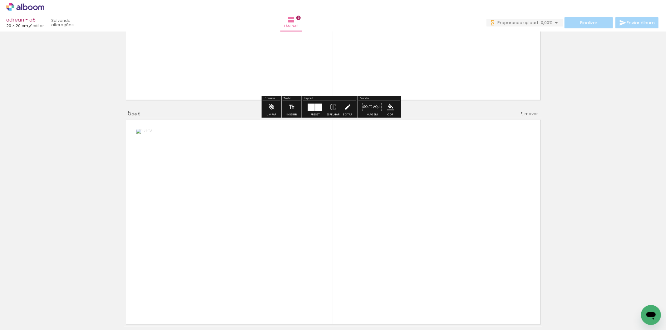
drag, startPoint x: 386, startPoint y: 305, endPoint x: 342, endPoint y: 276, distance: 53.1
click at [378, 239] on quentale-workspace at bounding box center [333, 165] width 666 height 330
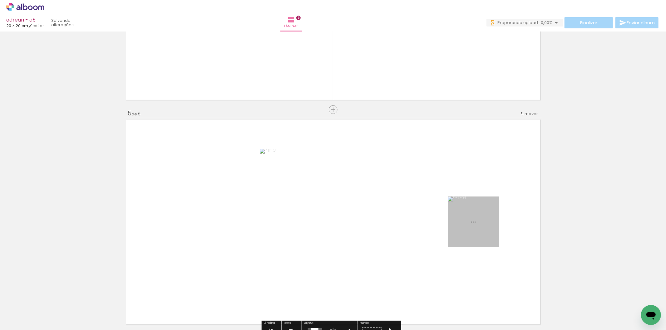
scroll to position [892, 0]
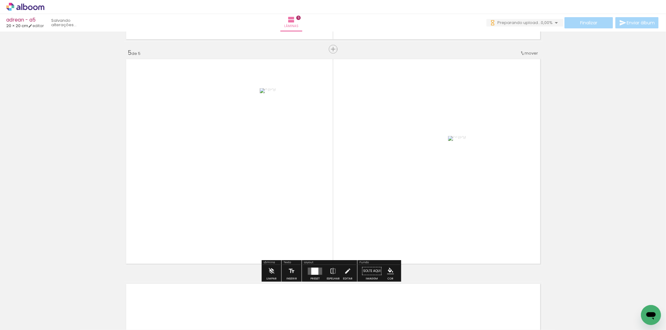
click at [312, 273] on div at bounding box center [314, 271] width 7 height 7
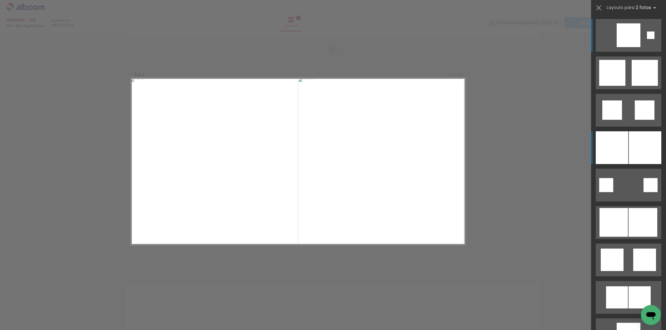
click at [617, 149] on div at bounding box center [612, 147] width 32 height 33
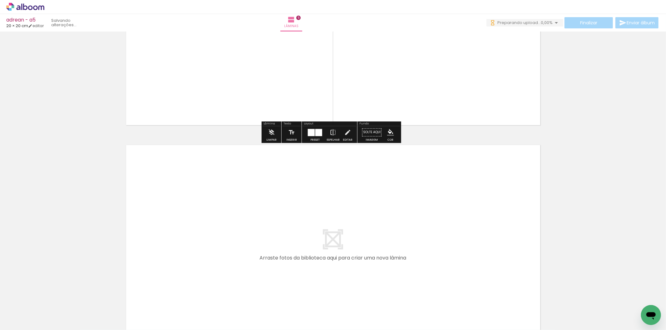
drag, startPoint x: 418, startPoint y: 303, endPoint x: 442, endPoint y: 301, distance: 23.8
click at [420, 263] on quentale-workspace at bounding box center [333, 165] width 666 height 330
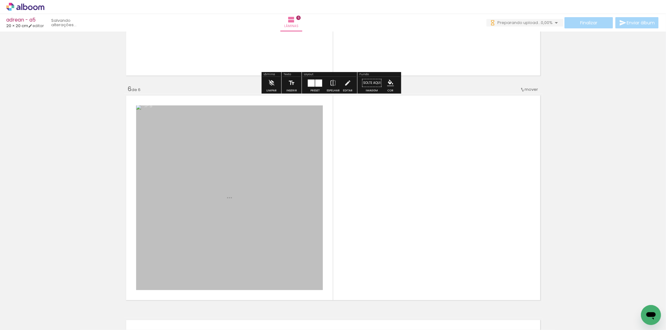
drag, startPoint x: 439, startPoint y: 258, endPoint x: 300, endPoint y: 266, distance: 138.9
click at [435, 251] on quentale-workspace at bounding box center [333, 165] width 666 height 330
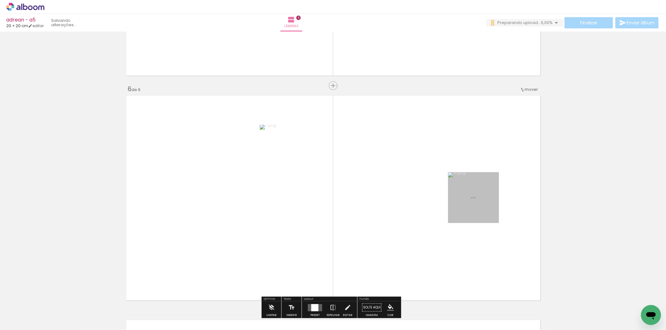
scroll to position [1116, 0]
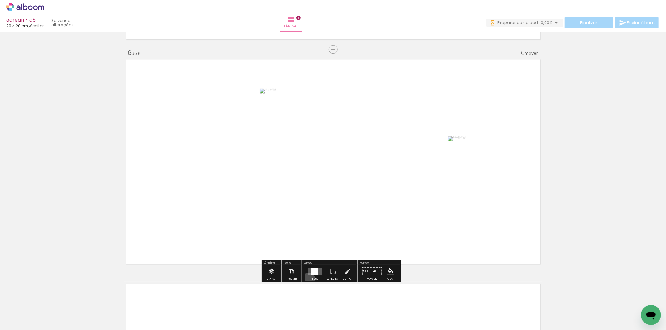
click at [307, 279] on paper-button "Preset" at bounding box center [315, 273] width 20 height 16
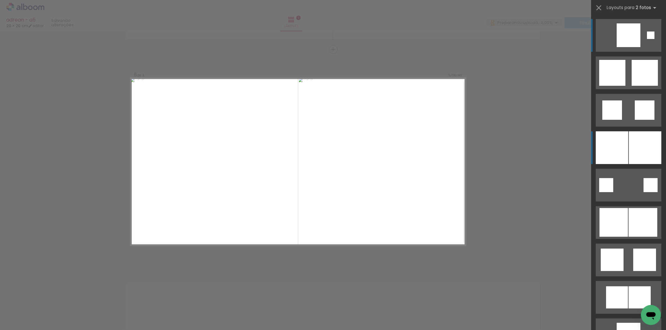
click at [634, 144] on div at bounding box center [645, 147] width 32 height 33
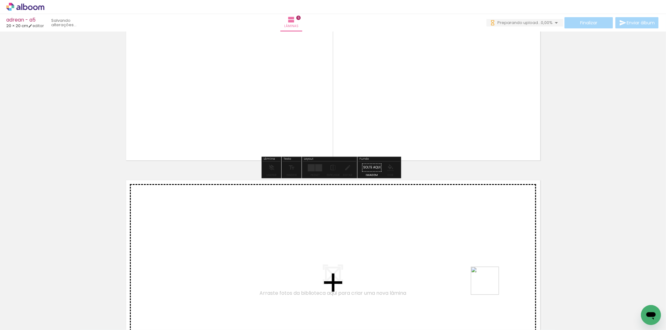
drag, startPoint x: 490, startPoint y: 304, endPoint x: 529, endPoint y: 308, distance: 39.2
click at [490, 283] on quentale-workspace at bounding box center [333, 165] width 666 height 330
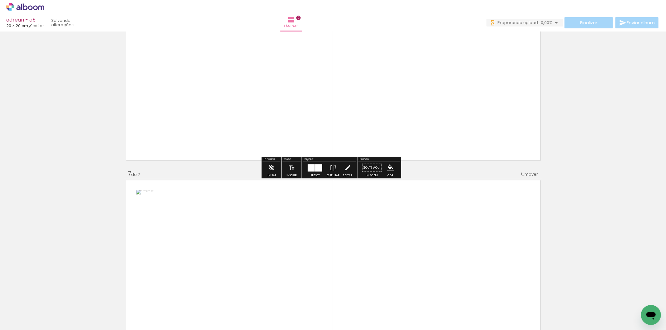
drag, startPoint x: 529, startPoint y: 308, endPoint x: 425, endPoint y: 151, distance: 188.7
click at [490, 253] on quentale-workspace at bounding box center [333, 165] width 666 height 330
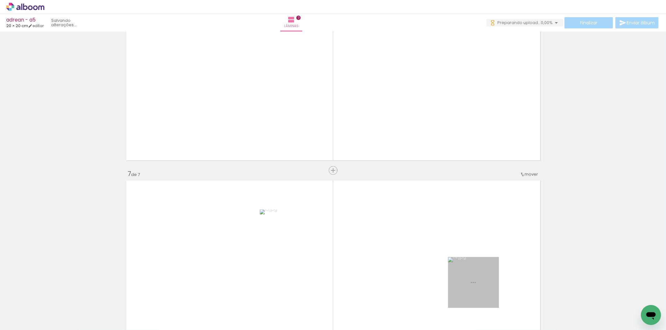
scroll to position [1341, 0]
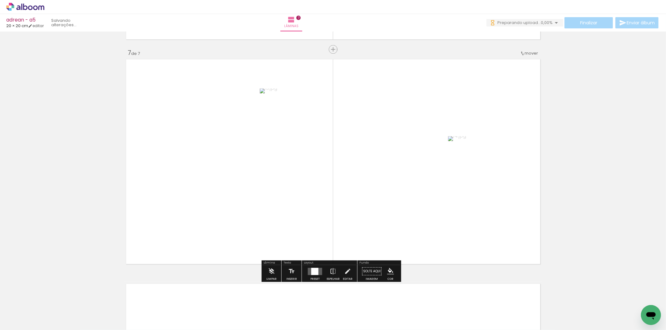
click at [317, 275] on quentale-layouter at bounding box center [315, 271] width 14 height 7
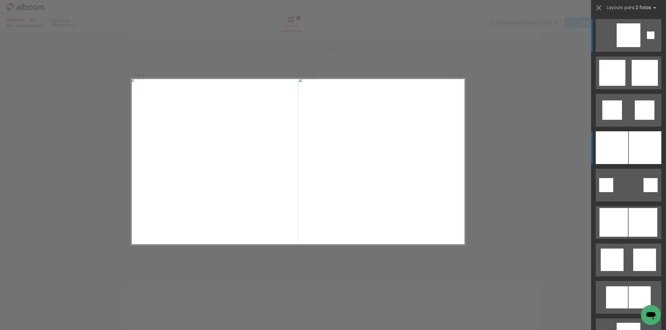
click at [650, 147] on div at bounding box center [645, 147] width 32 height 33
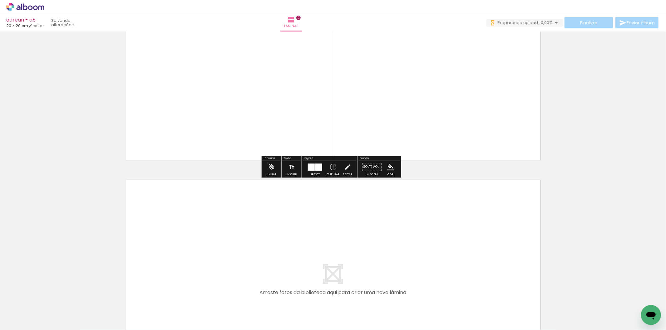
drag, startPoint x: 547, startPoint y: 310, endPoint x: 589, endPoint y: 305, distance: 41.8
click at [519, 273] on quentale-workspace at bounding box center [333, 165] width 666 height 330
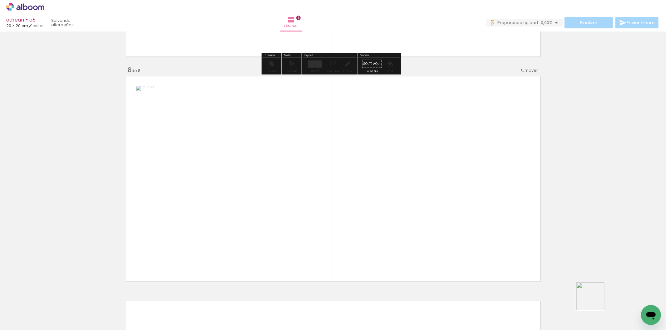
drag, startPoint x: 595, startPoint y: 301, endPoint x: 327, endPoint y: 219, distance: 280.1
click at [503, 243] on quentale-workspace at bounding box center [333, 165] width 666 height 330
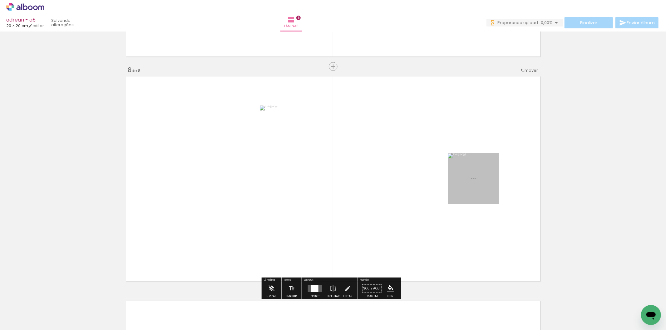
scroll to position [1566, 0]
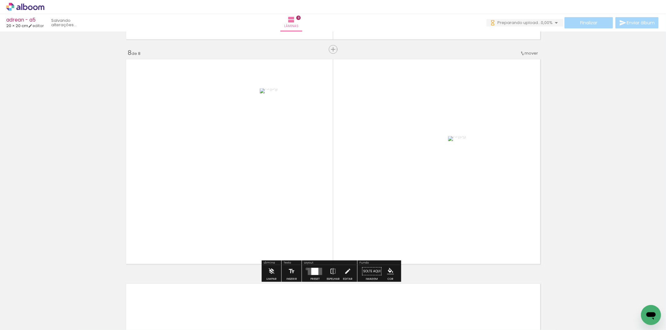
click at [307, 269] on div at bounding box center [315, 271] width 17 height 12
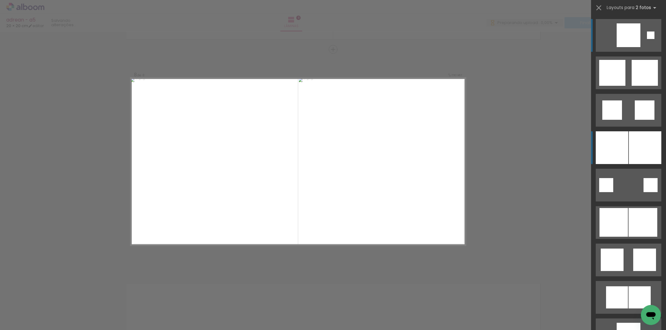
click at [651, 150] on div at bounding box center [645, 147] width 32 height 33
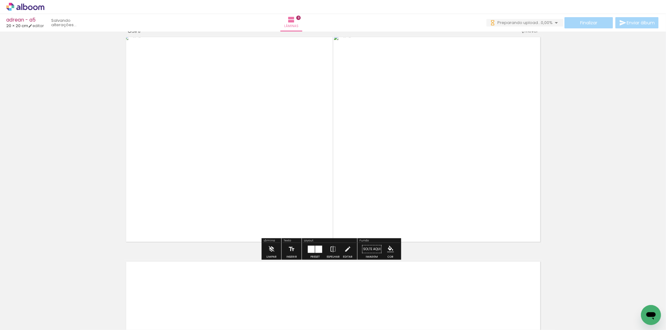
scroll to position [1601, 0]
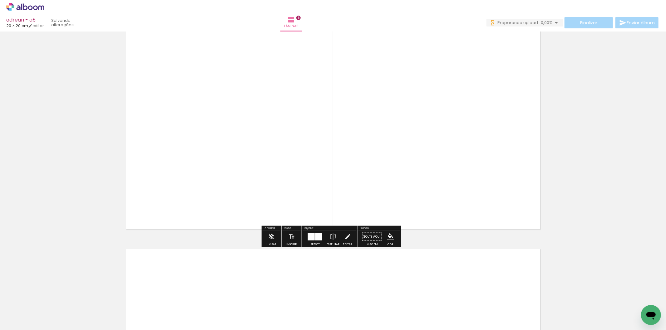
drag, startPoint x: 405, startPoint y: 306, endPoint x: 422, endPoint y: 298, distance: 19.4
click at [406, 288] on quentale-workspace at bounding box center [333, 165] width 666 height 330
drag, startPoint x: 422, startPoint y: 298, endPoint x: 423, endPoint y: 237, distance: 61.2
click at [423, 240] on quentale-workspace at bounding box center [333, 165] width 666 height 330
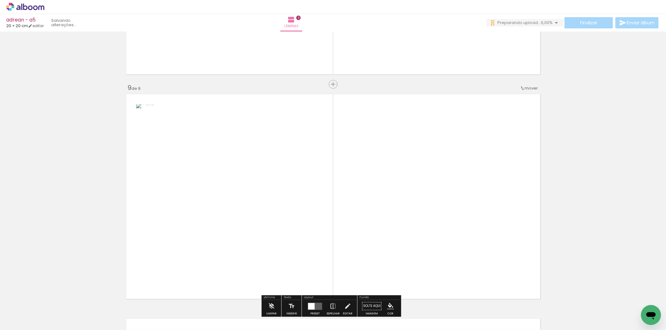
scroll to position [1791, 0]
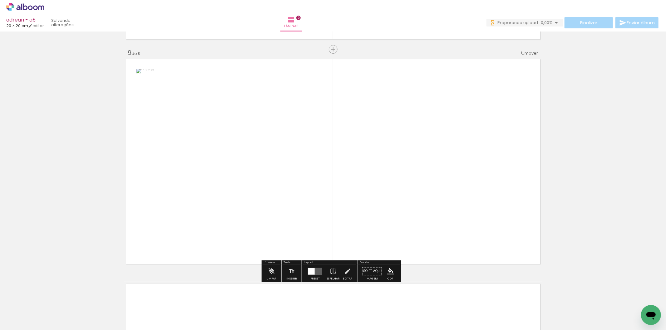
drag, startPoint x: 438, startPoint y: 306, endPoint x: 390, endPoint y: 253, distance: 71.8
click at [424, 220] on quentale-workspace at bounding box center [333, 165] width 666 height 330
click at [318, 271] on quentale-layouter at bounding box center [315, 271] width 14 height 7
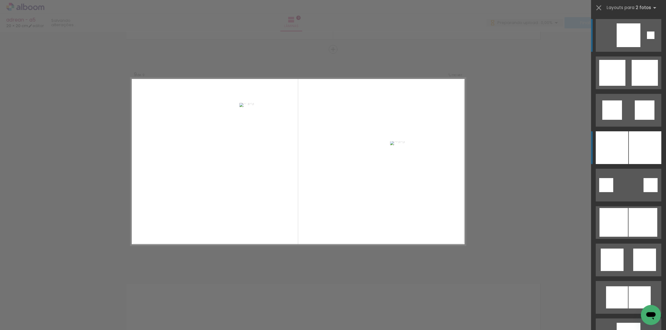
click at [629, 146] on div at bounding box center [645, 147] width 32 height 33
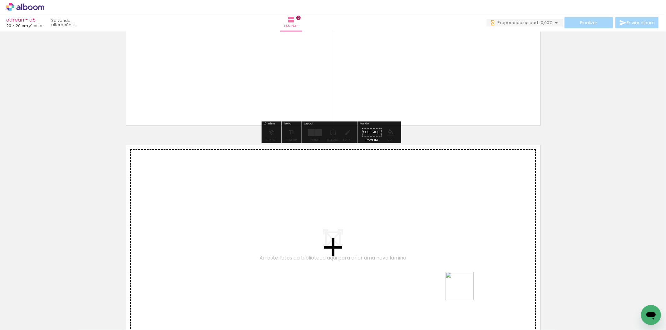
drag, startPoint x: 464, startPoint y: 305, endPoint x: 486, endPoint y: 304, distance: 21.9
click at [464, 288] on quentale-workspace at bounding box center [333, 165] width 666 height 330
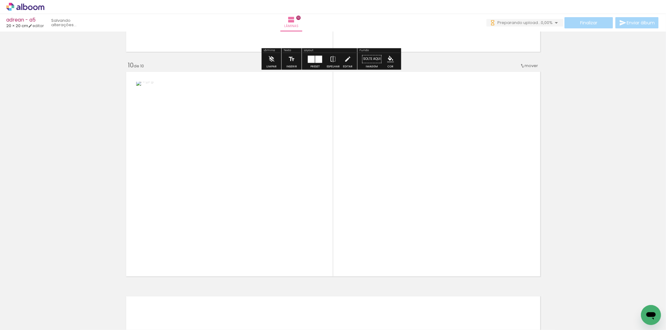
drag, startPoint x: 488, startPoint y: 306, endPoint x: 398, endPoint y: 261, distance: 100.4
click at [472, 260] on quentale-workspace at bounding box center [333, 165] width 666 height 330
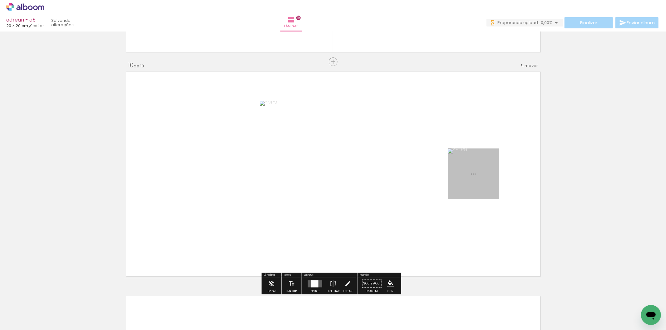
scroll to position [2016, 0]
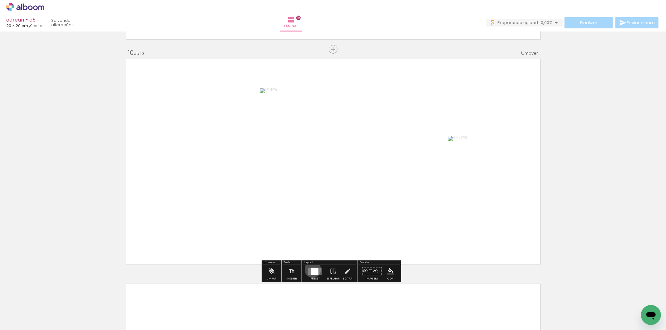
click at [311, 269] on div at bounding box center [314, 271] width 7 height 7
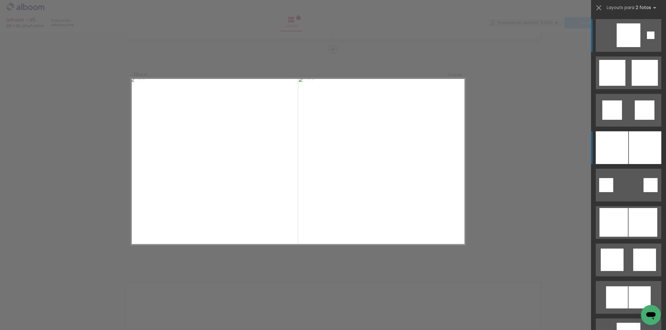
click at [629, 145] on div at bounding box center [645, 147] width 32 height 33
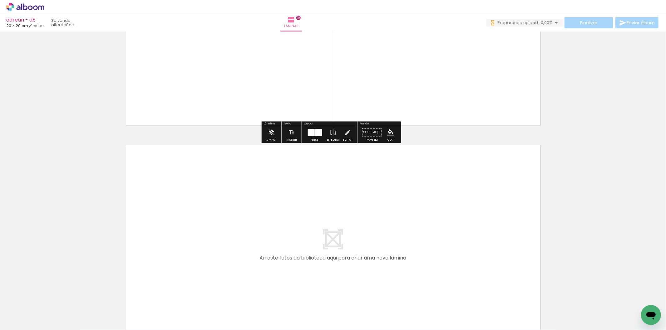
drag, startPoint x: 529, startPoint y: 293, endPoint x: 471, endPoint y: 252, distance: 71.2
click at [471, 252] on quentale-workspace at bounding box center [333, 165] width 666 height 330
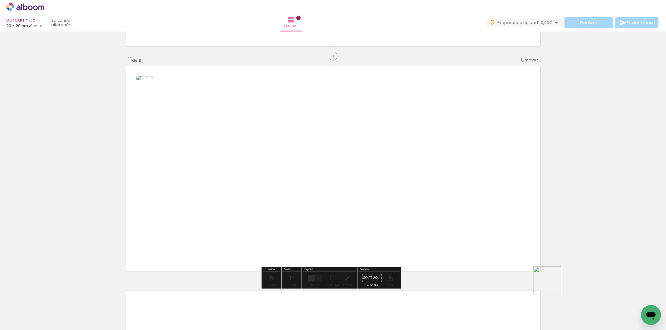
scroll to position [2240, 0]
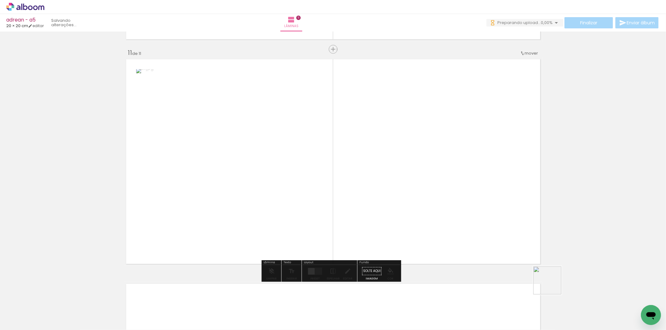
drag, startPoint x: 556, startPoint y: 295, endPoint x: 298, endPoint y: 239, distance: 264.1
click at [382, 215] on quentale-workspace at bounding box center [333, 165] width 666 height 330
click at [317, 266] on div at bounding box center [315, 271] width 17 height 12
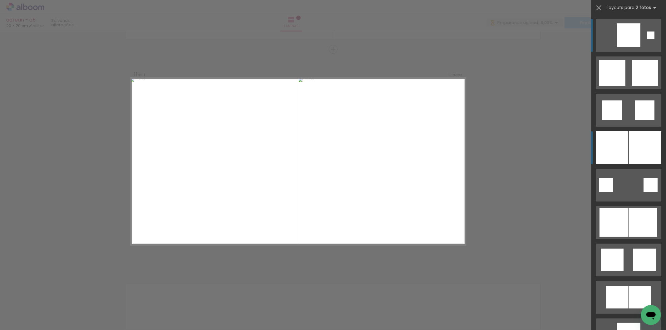
click at [637, 144] on div at bounding box center [645, 147] width 32 height 33
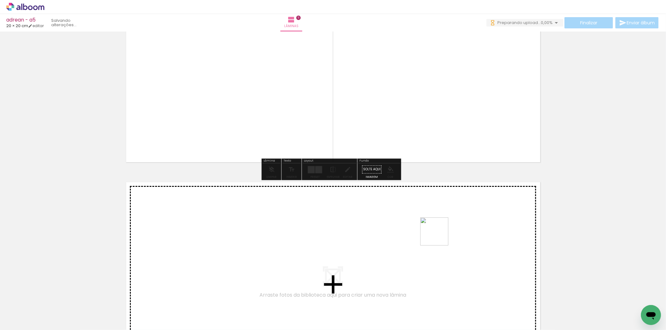
drag, startPoint x: 592, startPoint y: 301, endPoint x: 598, endPoint y: 297, distance: 7.4
click at [435, 235] on quentale-workspace at bounding box center [333, 165] width 666 height 330
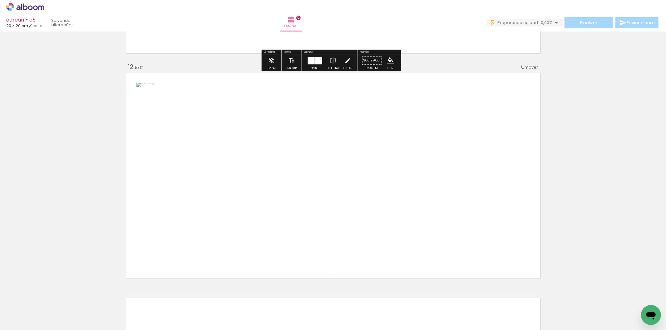
scroll to position [2465, 0]
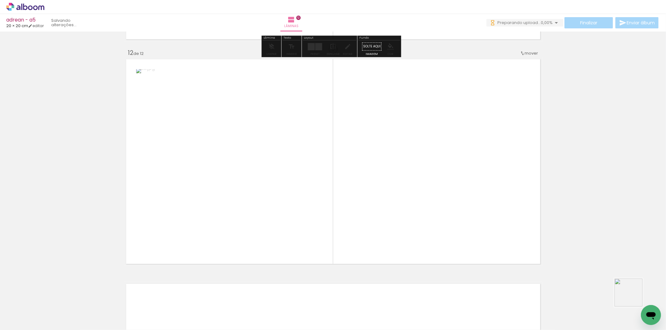
drag, startPoint x: 635, startPoint y: 302, endPoint x: 352, endPoint y: 250, distance: 287.8
click at [424, 205] on quentale-workspace at bounding box center [333, 165] width 666 height 330
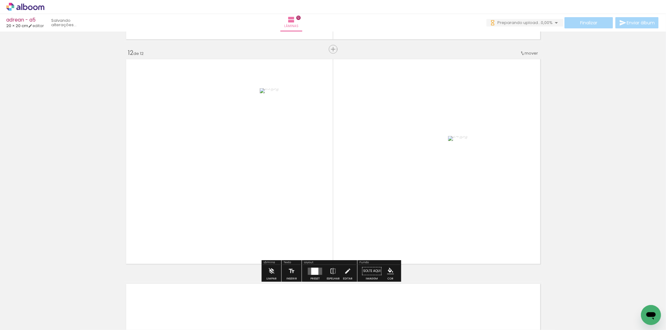
click at [316, 270] on div at bounding box center [314, 271] width 7 height 7
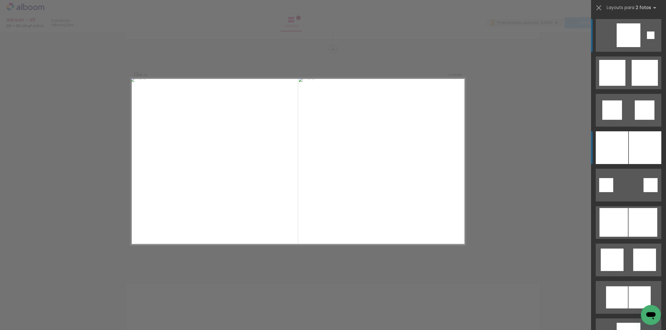
click at [629, 155] on div at bounding box center [645, 147] width 32 height 33
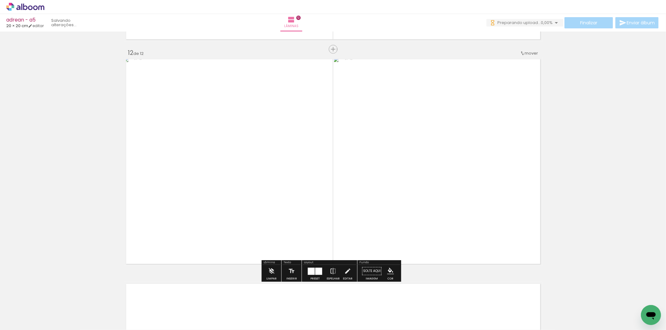
scroll to position [0, 436]
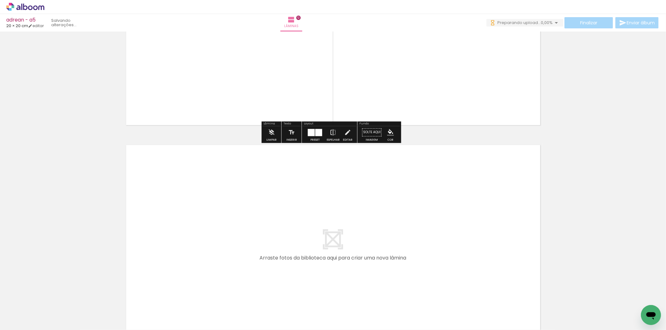
drag, startPoint x: 473, startPoint y: 308, endPoint x: 500, endPoint y: 309, distance: 26.9
click at [466, 287] on quentale-workspace at bounding box center [333, 165] width 666 height 330
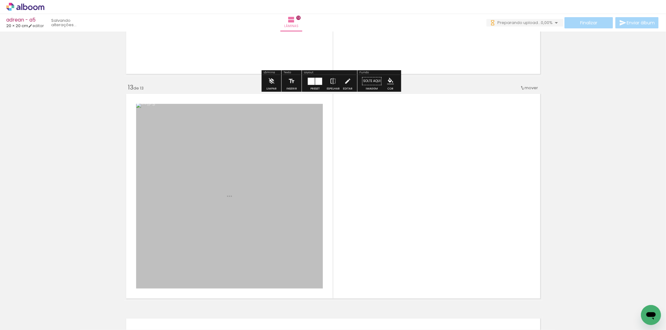
drag, startPoint x: 482, startPoint y: 260, endPoint x: 313, endPoint y: 257, distance: 169.9
click at [441, 234] on quentale-workspace at bounding box center [333, 165] width 666 height 330
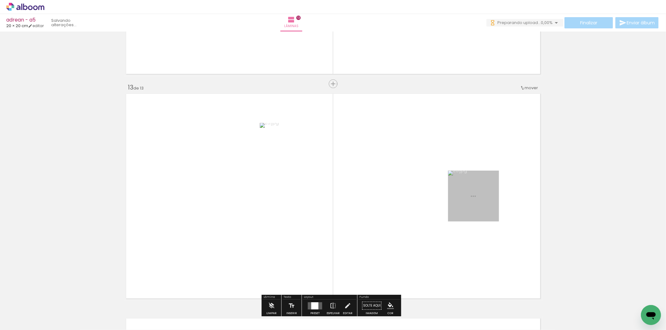
scroll to position [2690, 0]
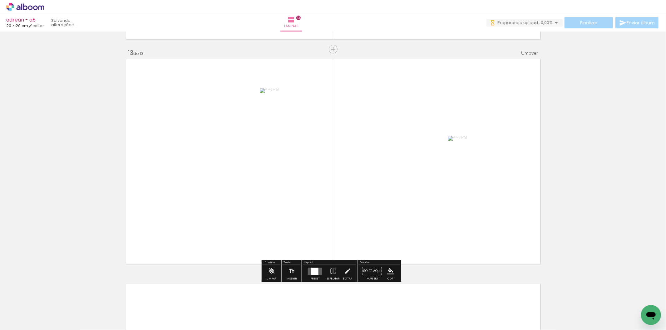
click at [308, 275] on quentale-layouter at bounding box center [315, 271] width 14 height 7
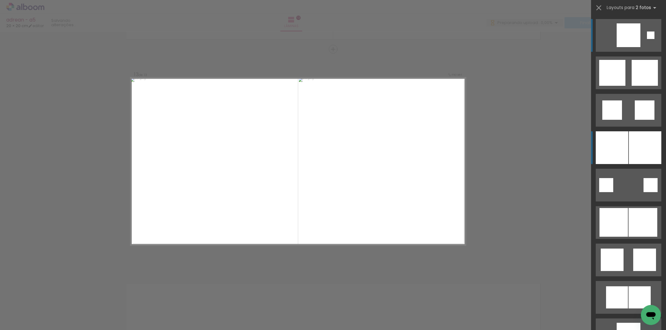
click at [620, 147] on div at bounding box center [612, 147] width 32 height 33
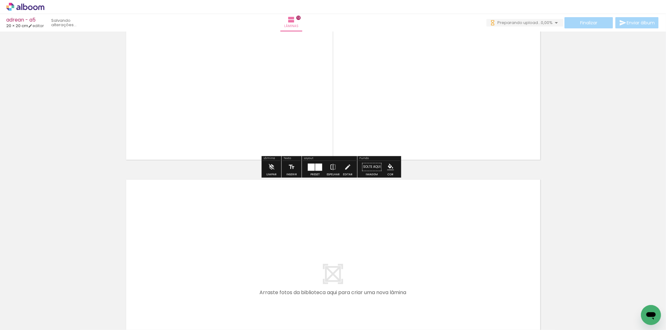
drag
click at [468, 259] on quentale-workspace at bounding box center [333, 165] width 666 height 330
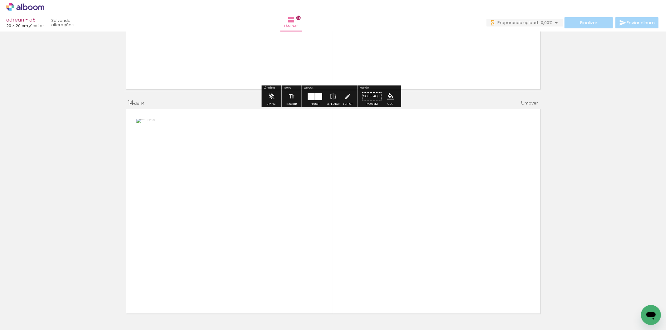
scroll to position [2915, 0]
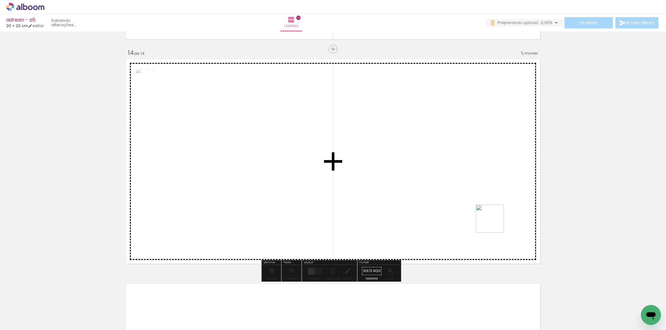
click at [414, 193] on quentale-workspace at bounding box center [333, 165] width 666 height 330
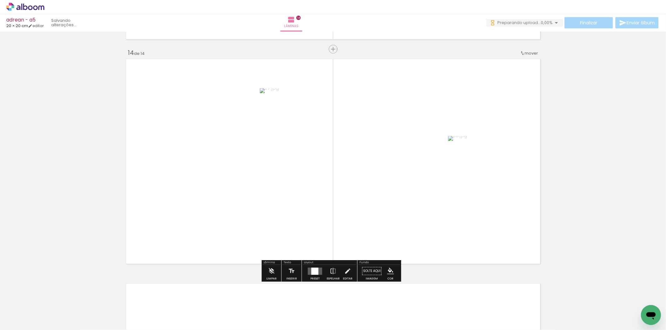
click at [316, 275] on div at bounding box center [315, 271] width 17 height 12
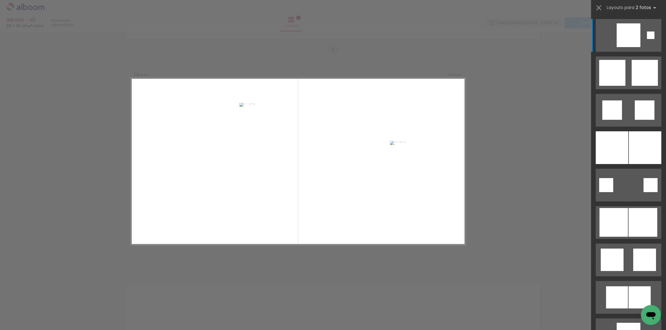
click at [632, 127] on div at bounding box center [628, 145] width 75 height 37
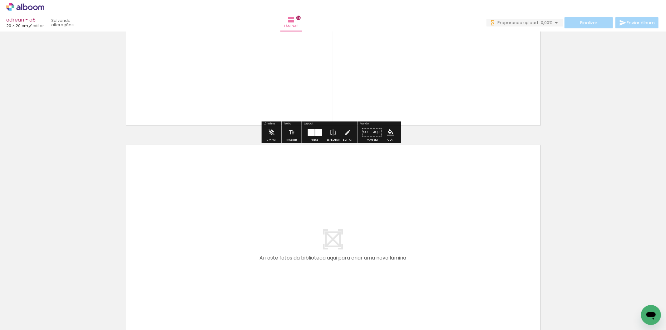
click at [454, 249] on quentale-workspace at bounding box center [333, 165] width 666 height 330
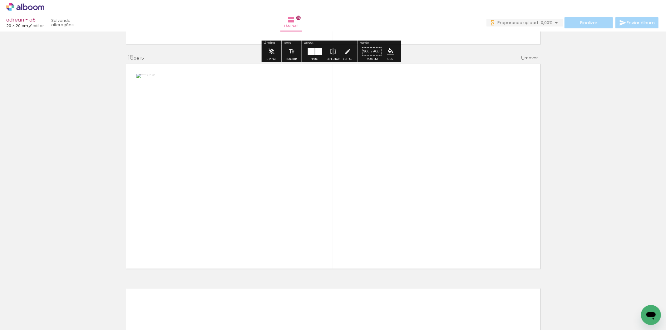
scroll to position [3140, 0]
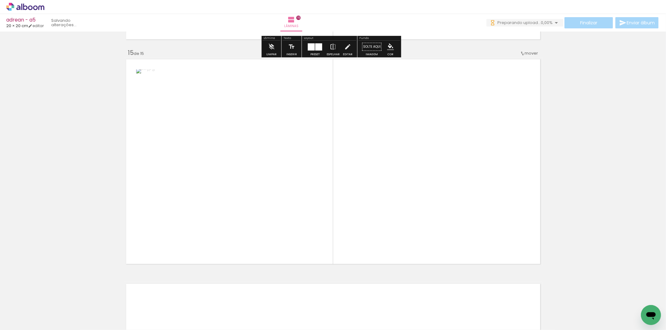
click html
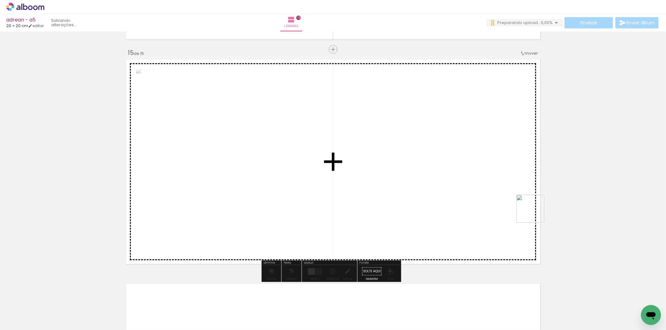
click at [472, 191] on quentale-workspace at bounding box center [333, 165] width 666 height 330
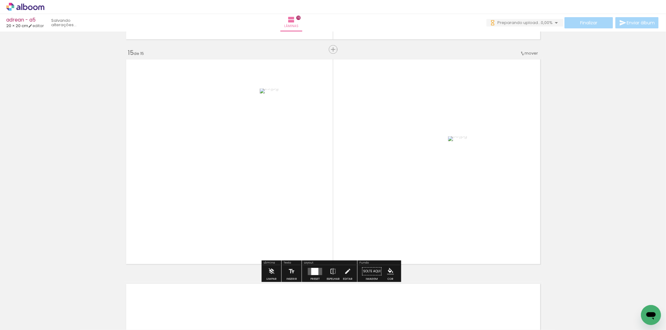
click at [314, 268] on div at bounding box center [315, 271] width 17 height 12
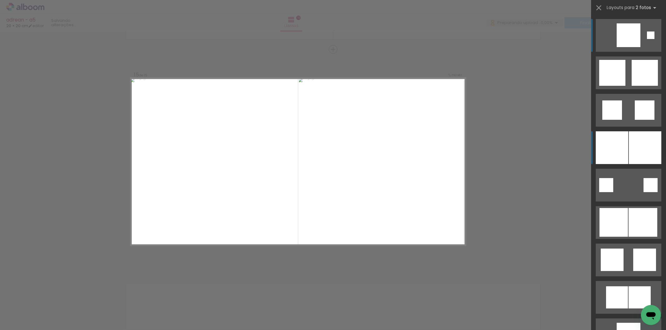
click at [605, 145] on div at bounding box center [612, 147] width 32 height 33
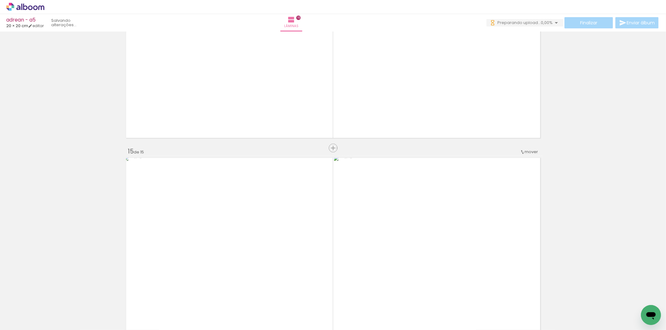
scroll to position [3036, 0]
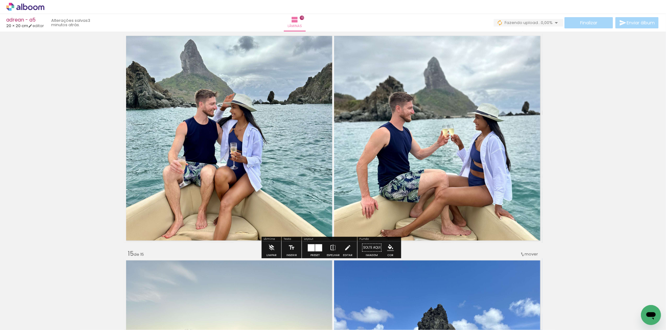
scroll to position [2932, 0]
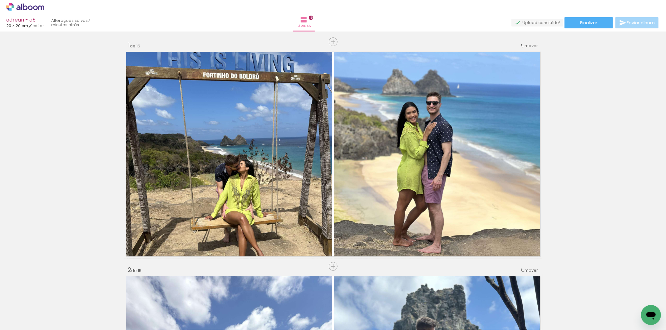
scroll to position [0, 436]
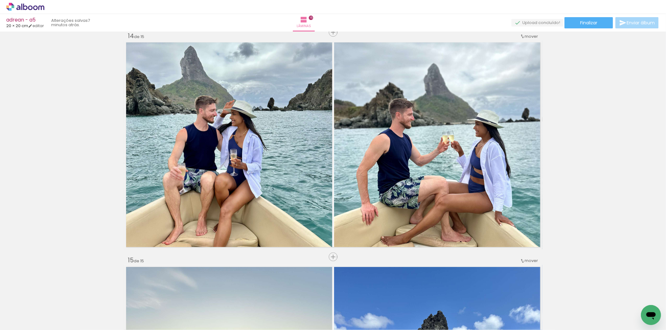
click at [581, 30] on div "adrean - a5 20 × 20 cm editar 7 minutos atrás. Lâminas 15 Finalizar Enviar álbum" at bounding box center [333, 16] width 666 height 32
click at [580, 24] on span "Finalizar" at bounding box center [588, 23] width 17 height 4
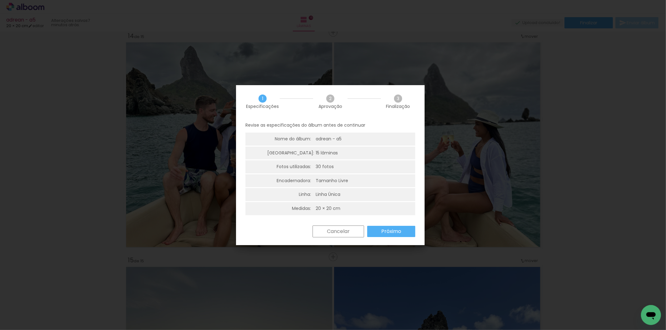
click at [401, 230] on paper-button "Próximo" at bounding box center [391, 231] width 48 height 11
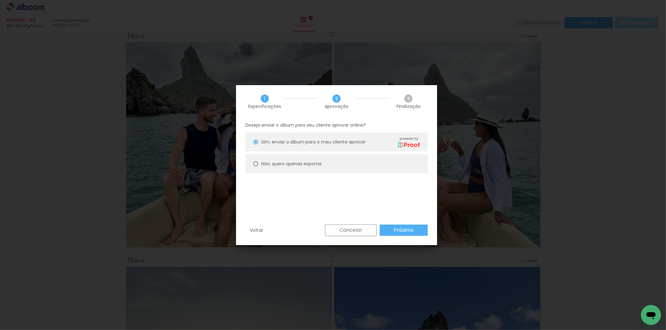
click at [311, 169] on paper-radio-button "Não, quero apenas exportar" at bounding box center [336, 164] width 182 height 19
type paper-radio-button "on"
click at [386, 219] on div "Deseja enviar o album para seu cliente aprovar online? Sim, enviar o álbum para…" at bounding box center [336, 171] width 201 height 107
click at [391, 226] on paper-button "Próximo" at bounding box center [404, 230] width 48 height 11
type input "Alta, 300 DPI"
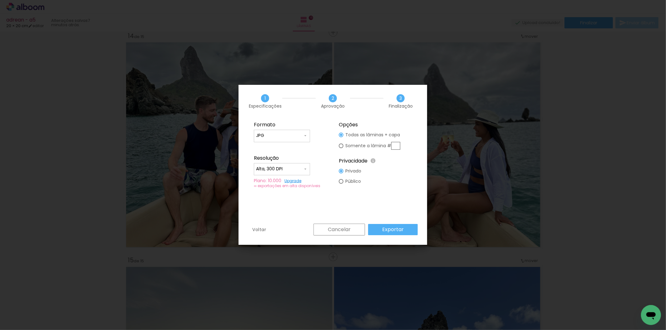
click at [391, 226] on paper-button "Exportar" at bounding box center [393, 229] width 50 height 11
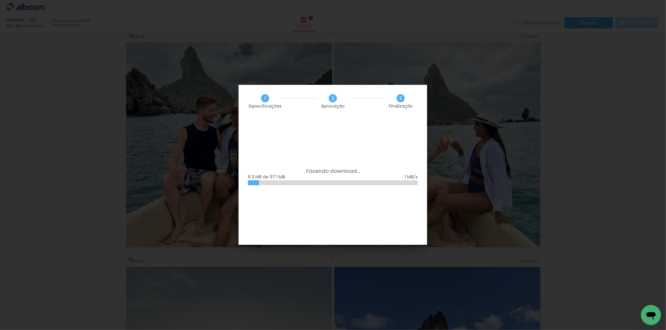
scroll to position [0, 436]
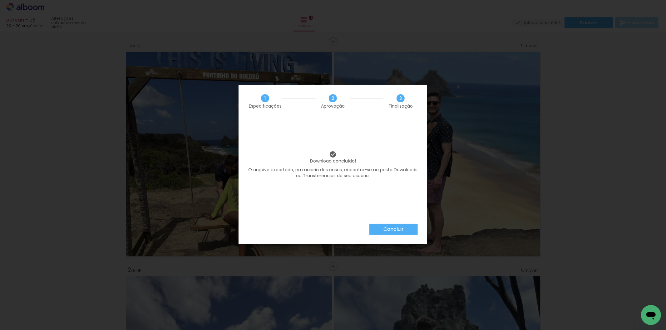
scroll to position [0, 436]
